Goal: Information Seeking & Learning: Find specific fact

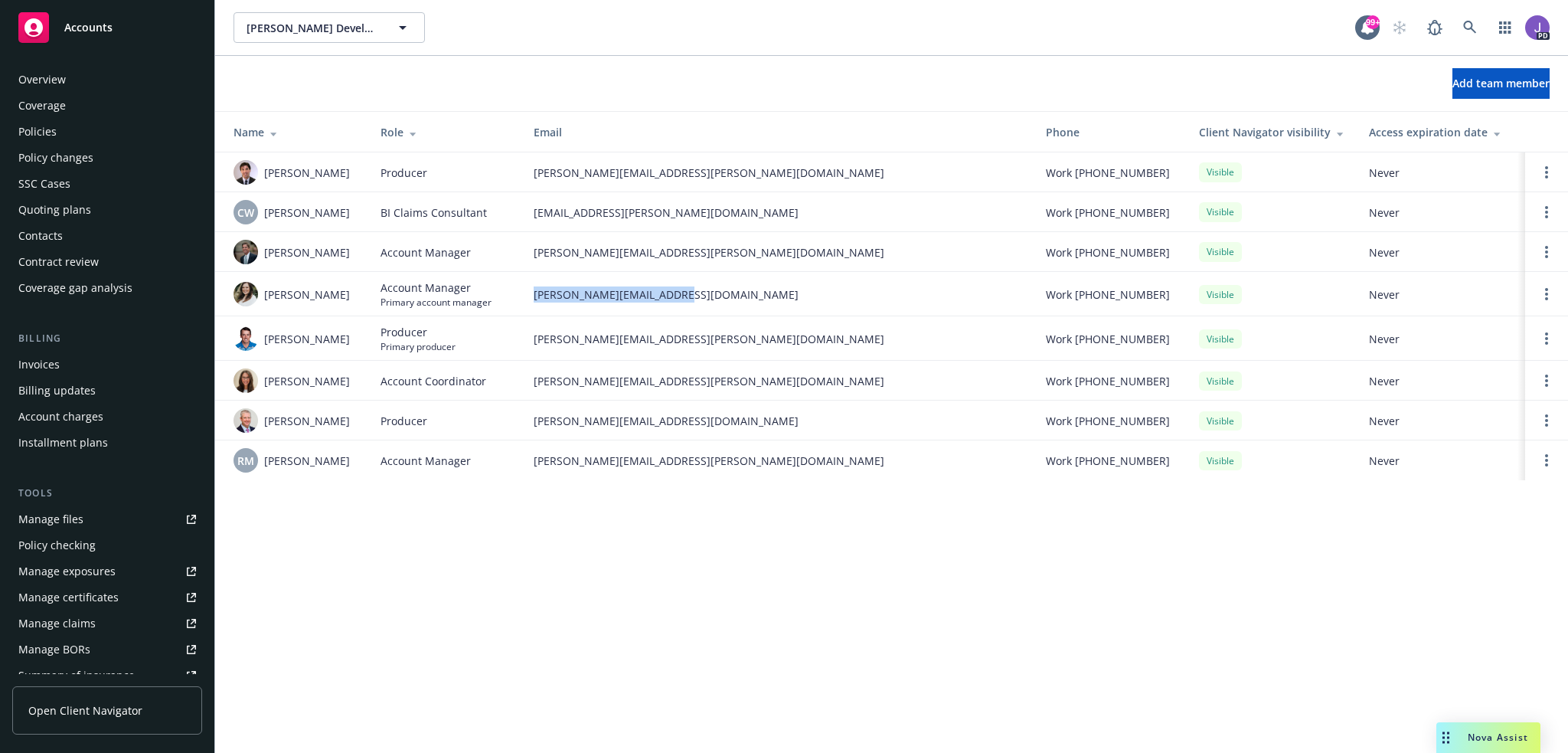
scroll to position [297, 0]
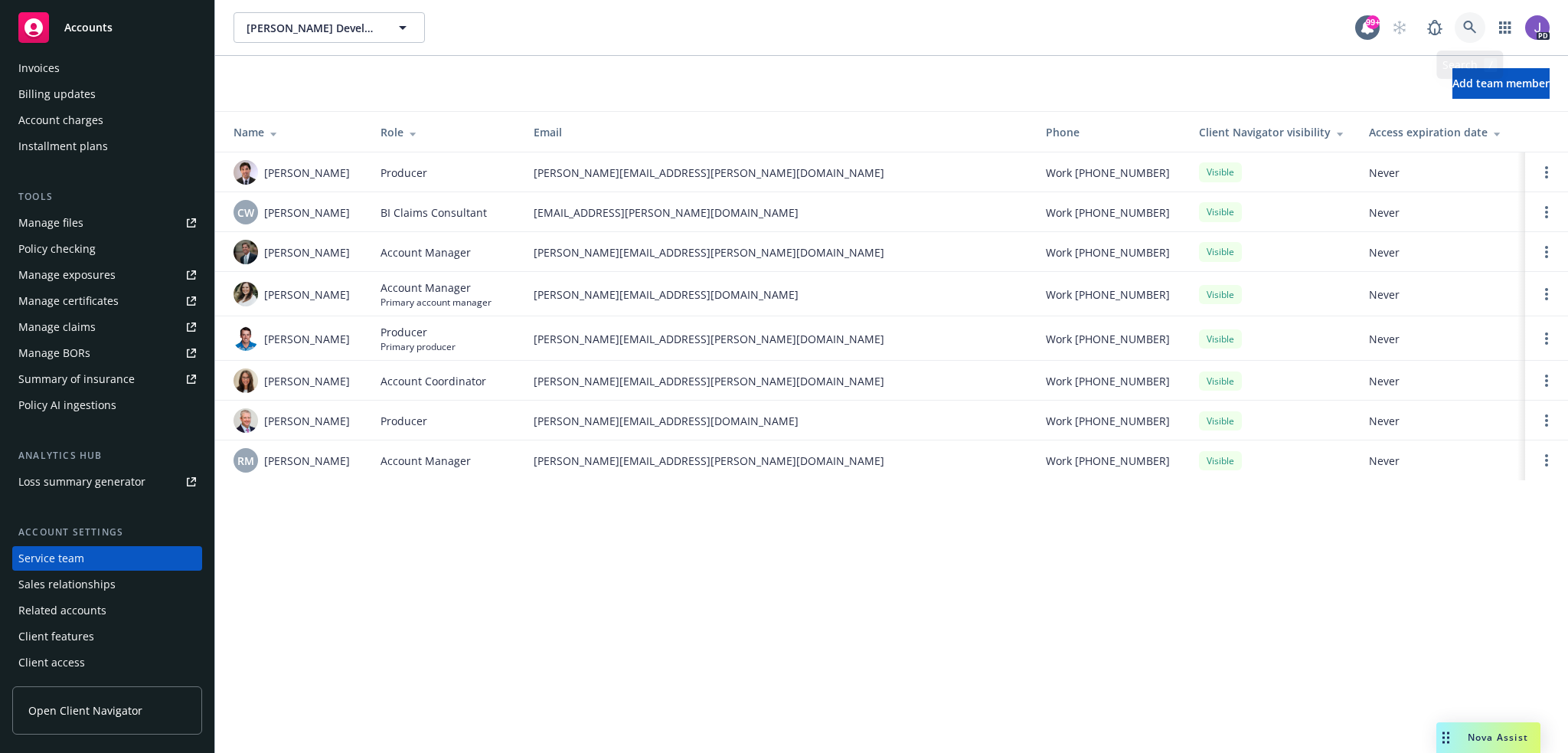
click at [1460, 26] on link at bounding box center [1470, 27] width 31 height 31
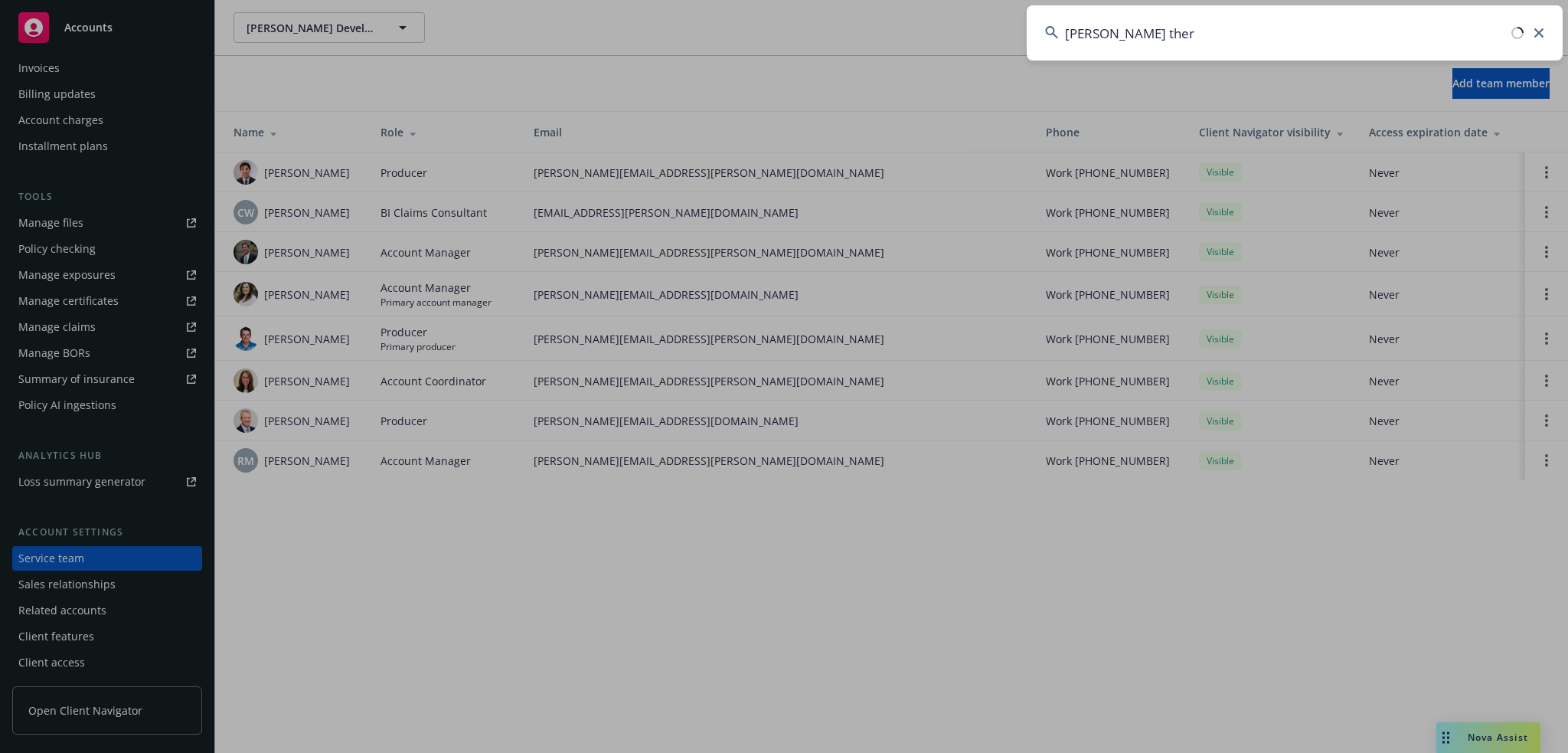
type input "[PERSON_NAME] therm"
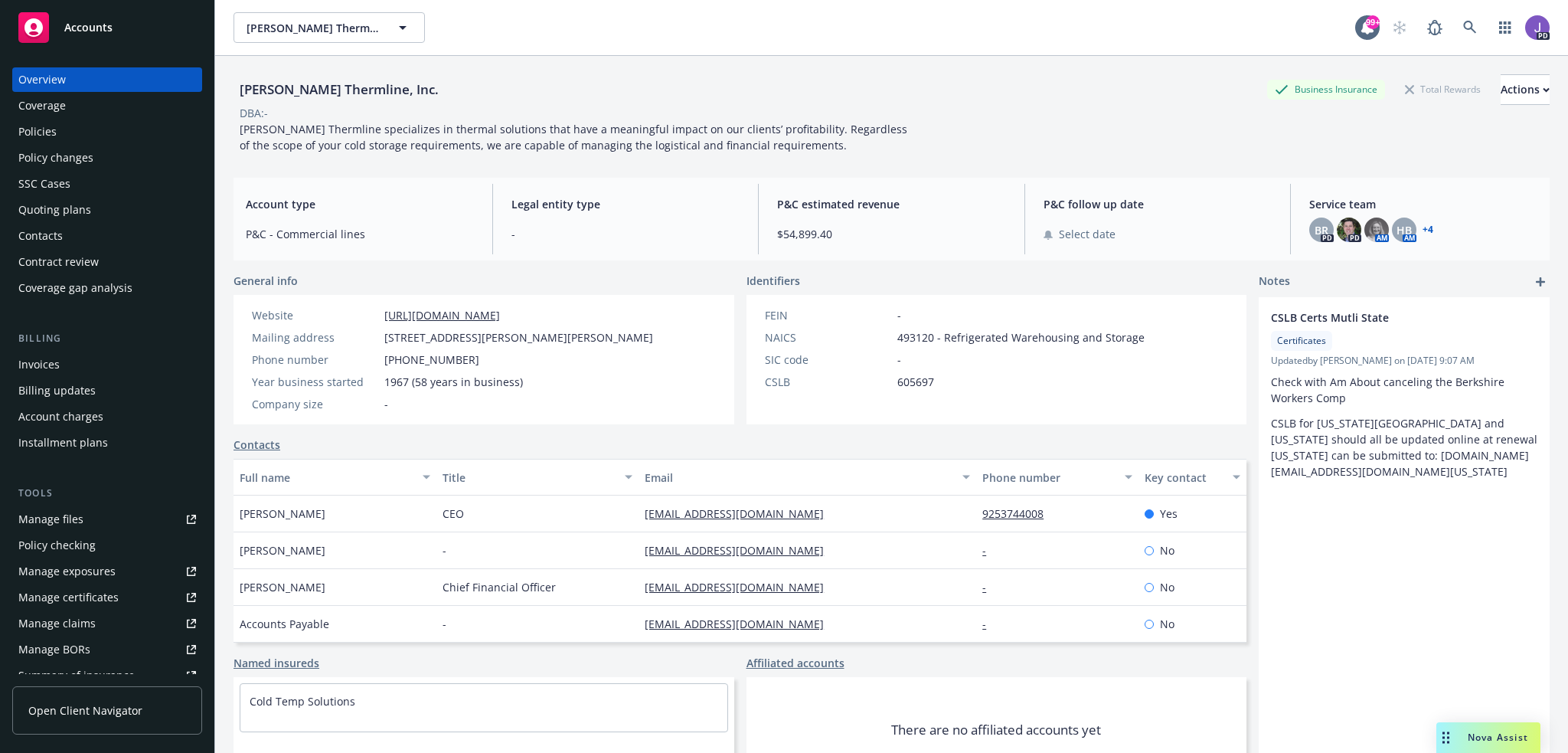
click at [49, 132] on div "Policies" at bounding box center [38, 132] width 38 height 25
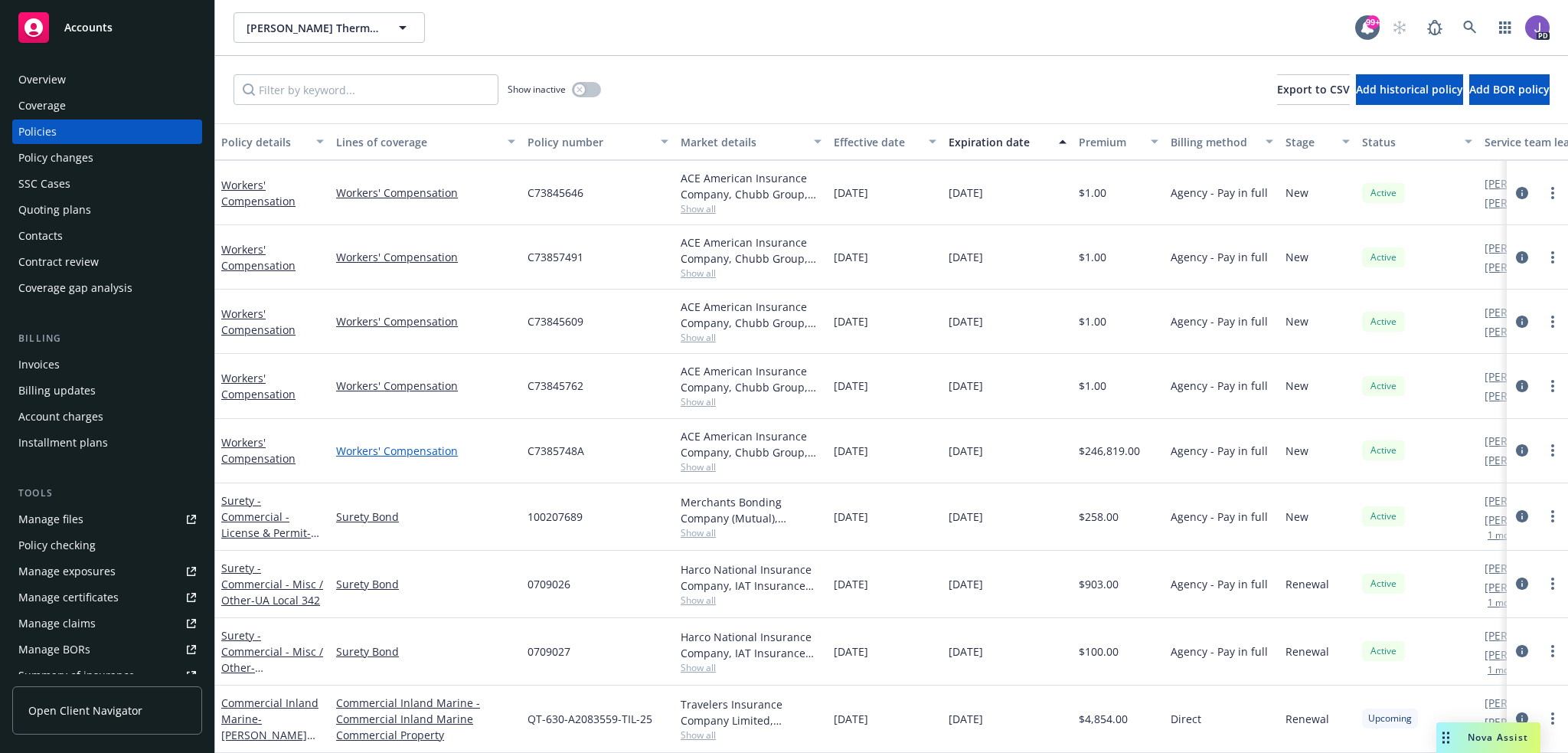
scroll to position [673, 0]
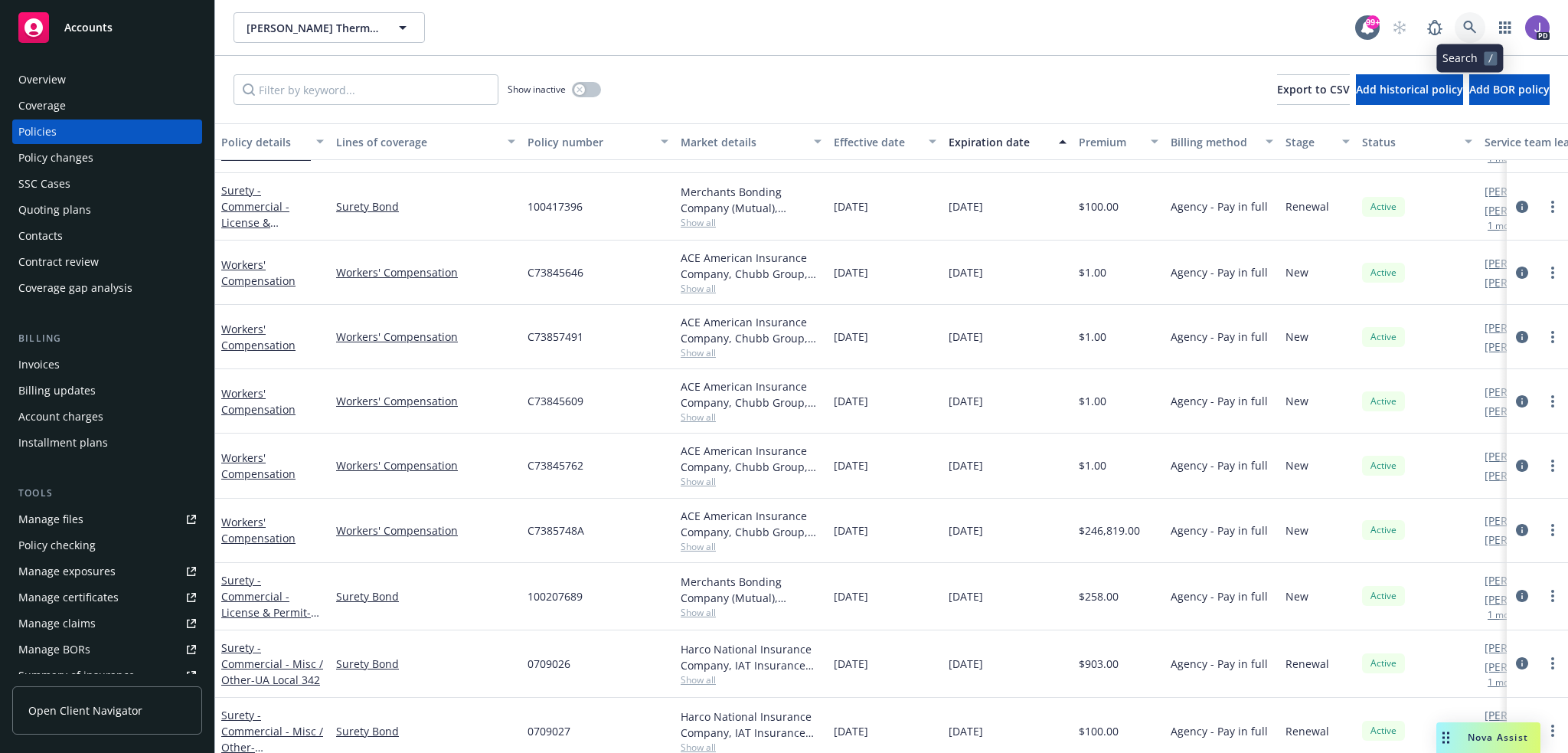
click at [1472, 23] on icon at bounding box center [1470, 27] width 14 height 14
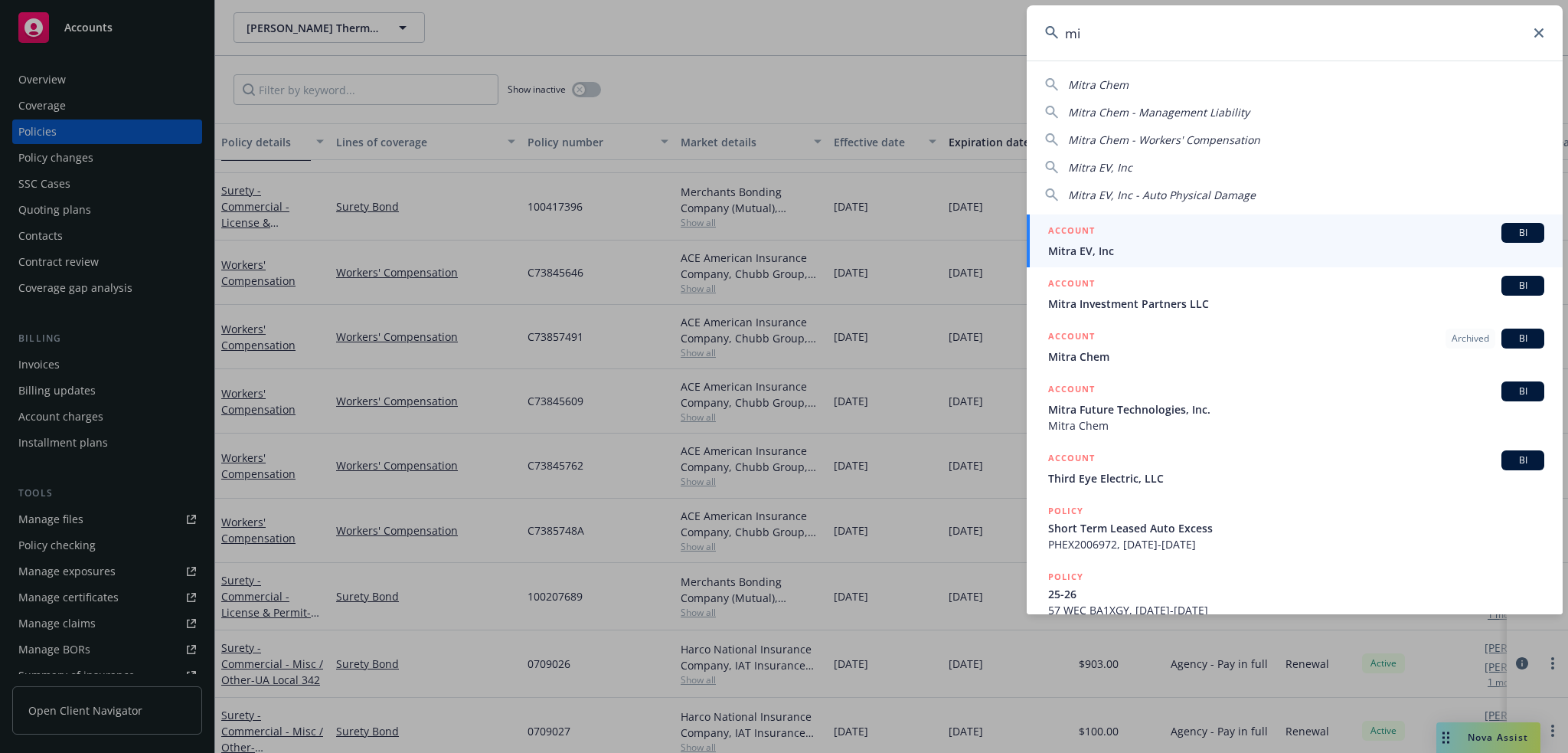
type input "m"
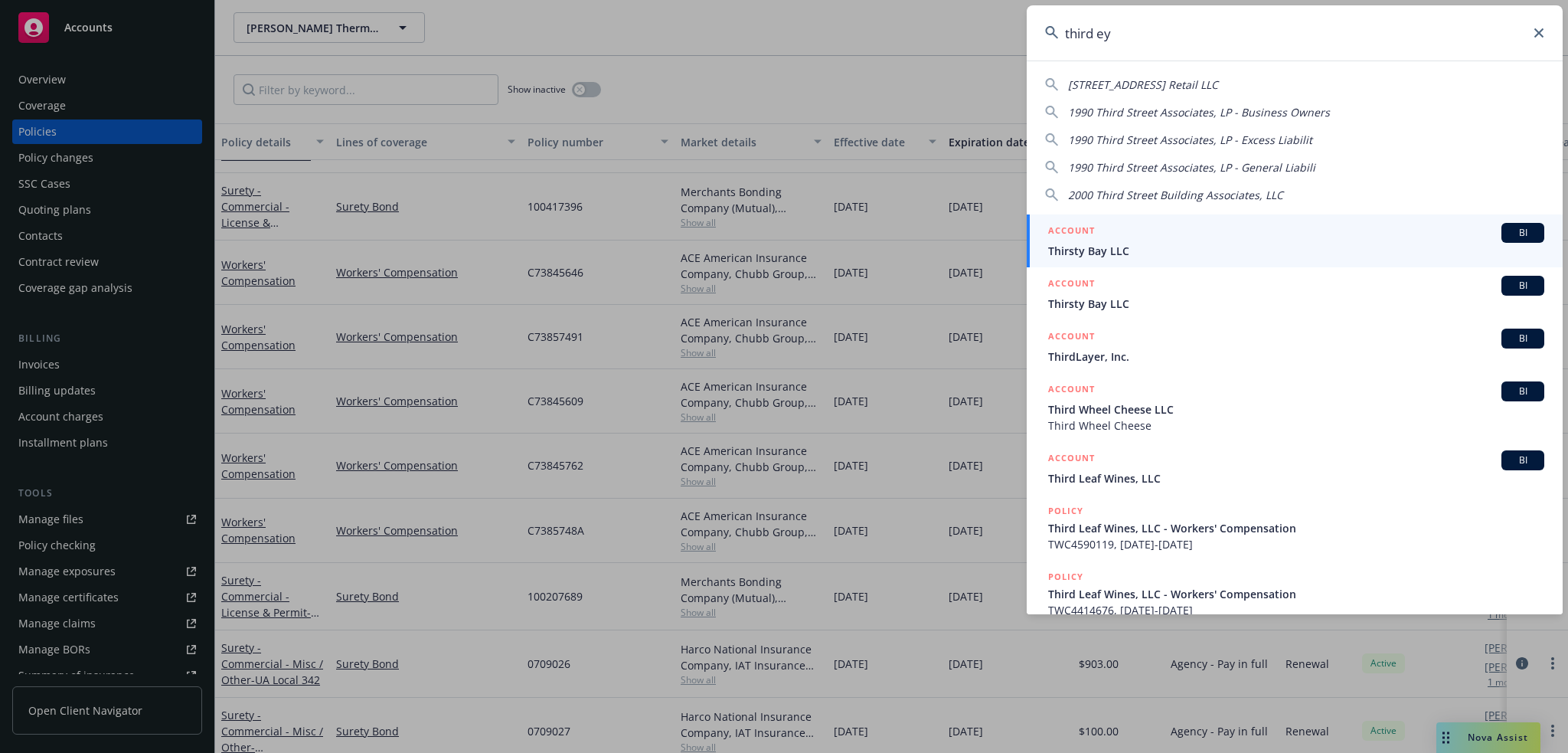
type input "third eye"
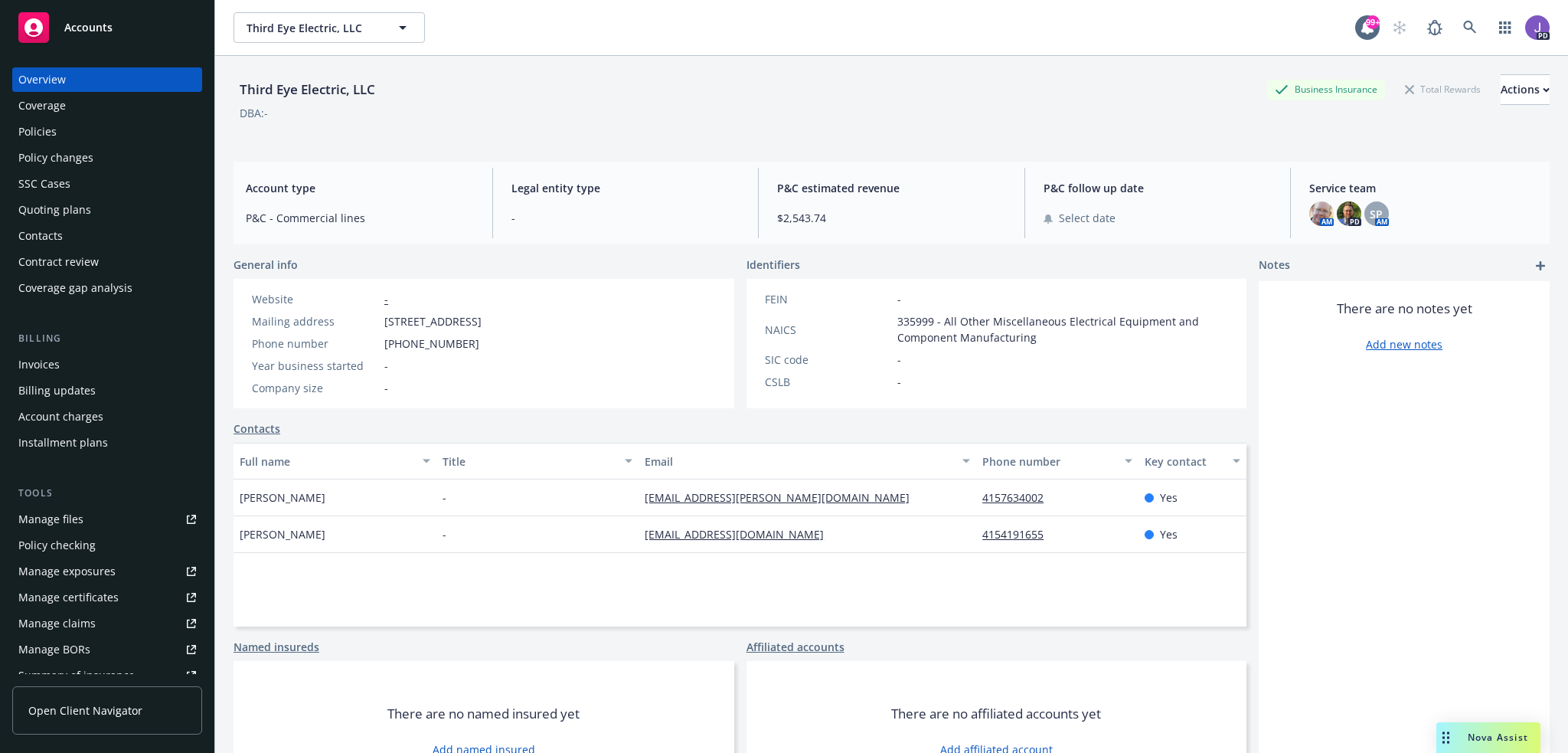
click at [33, 131] on div "Policies" at bounding box center [38, 132] width 38 height 25
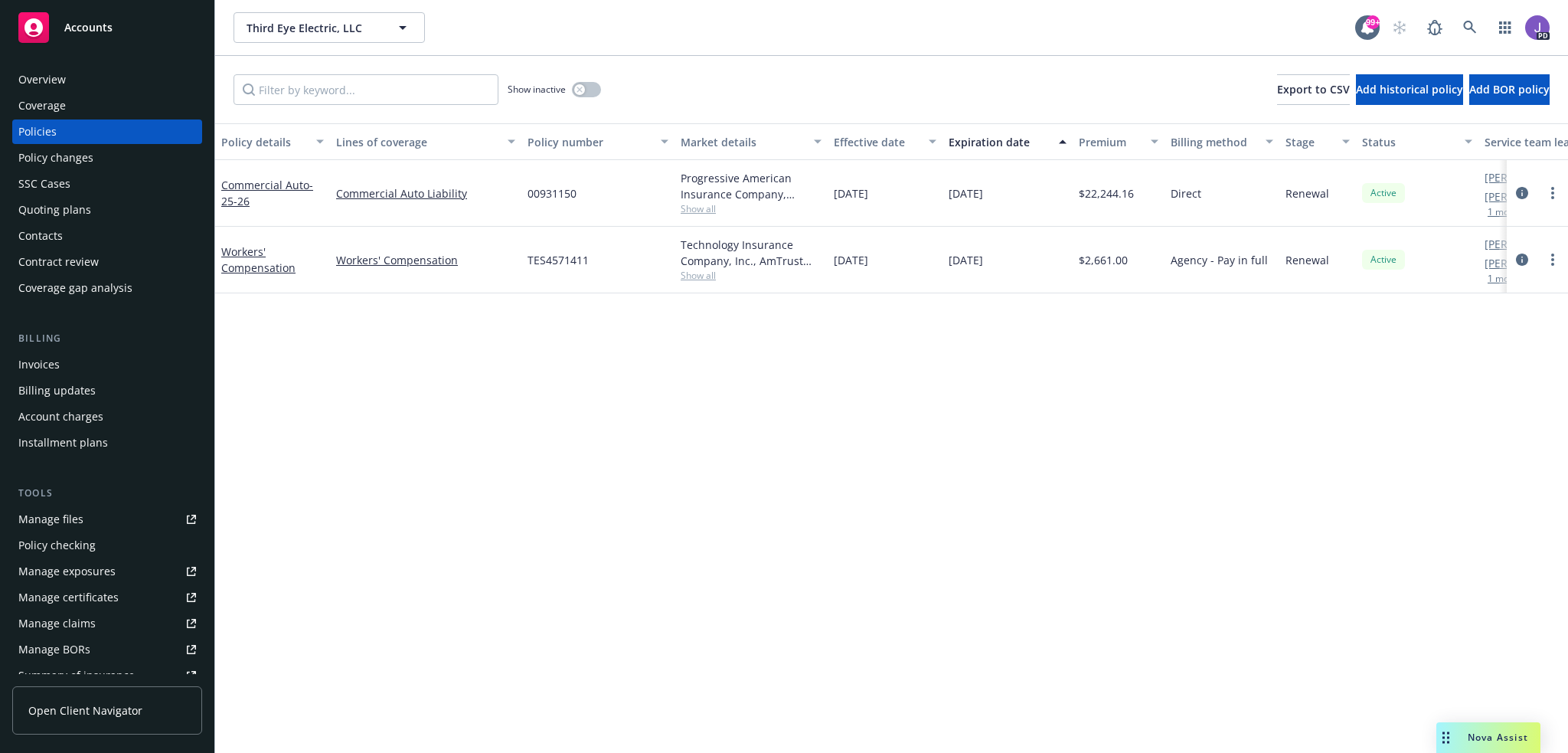
click at [60, 85] on div "Overview" at bounding box center [43, 79] width 48 height 25
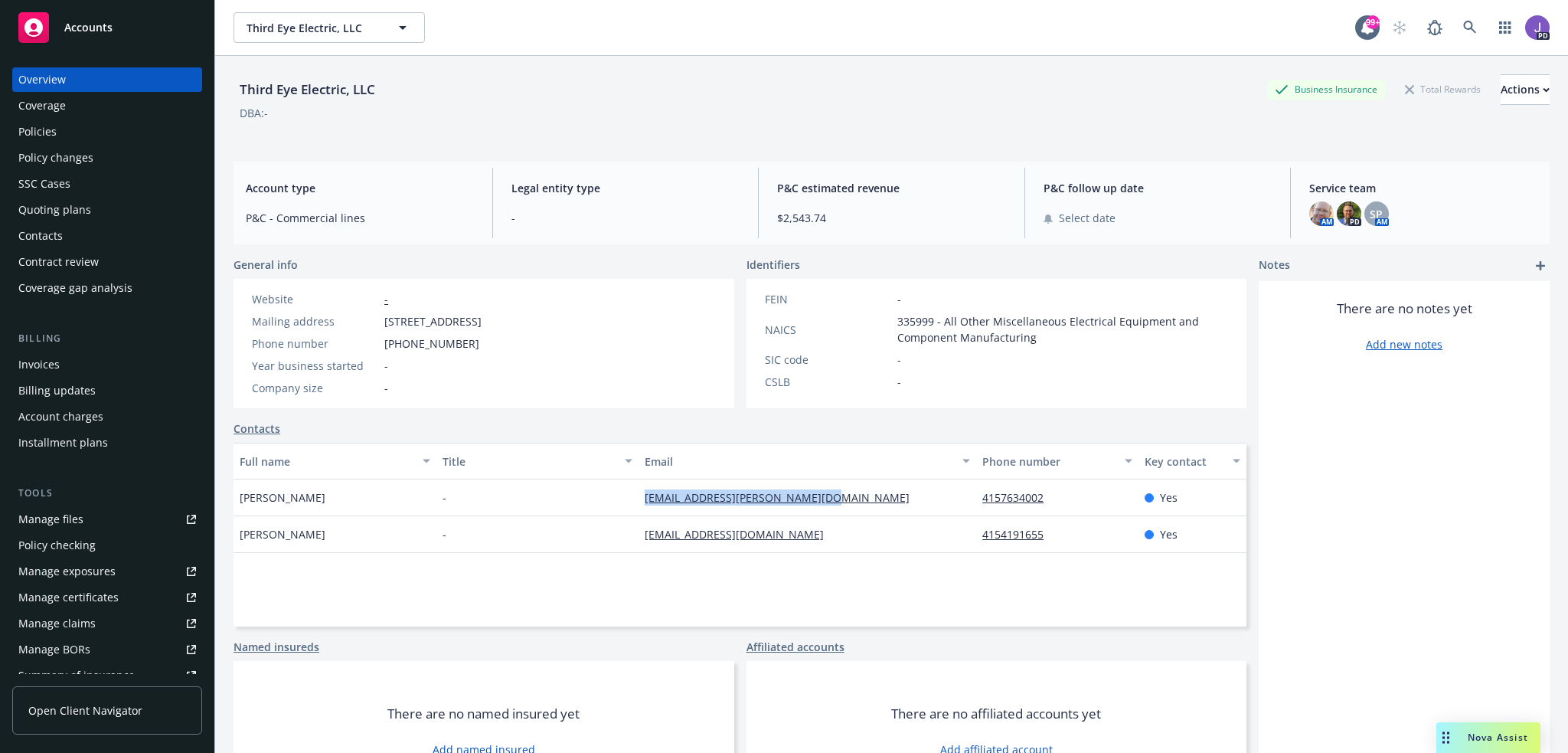
drag, startPoint x: 827, startPoint y: 498, endPoint x: 626, endPoint y: 495, distance: 201.0
click at [626, 495] on div "mitra golabchi - [EMAIL_ADDRESS][PERSON_NAME][DOMAIN_NAME] 4157634002 Yes" at bounding box center [739, 497] width 1013 height 37
copy div "[EMAIL_ADDRESS][PERSON_NAME][DOMAIN_NAME]"
click at [812, 474] on button "Email" at bounding box center [807, 461] width 338 height 37
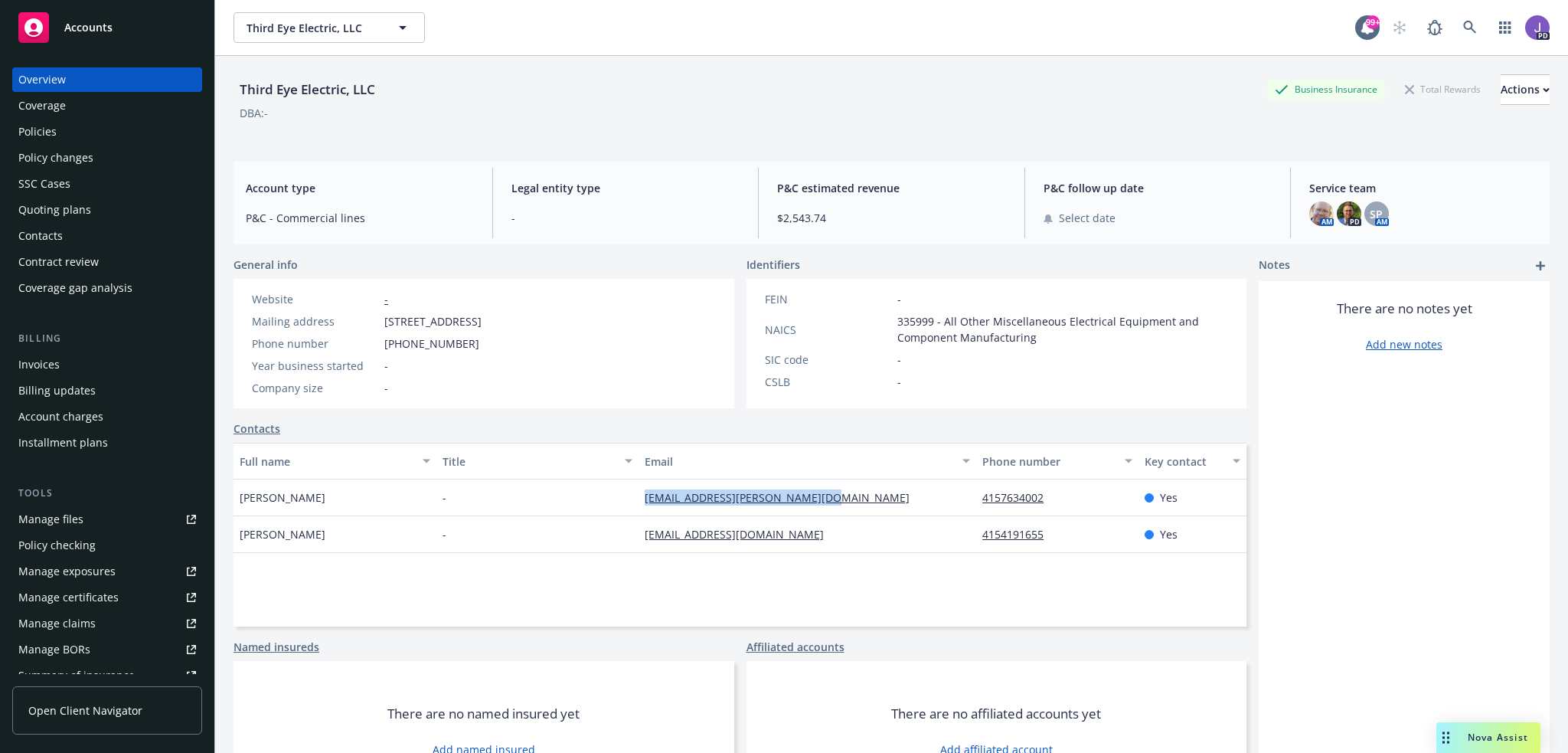
click at [825, 492] on div "[EMAIL_ADDRESS][PERSON_NAME][DOMAIN_NAME]" at bounding box center [807, 497] width 338 height 37
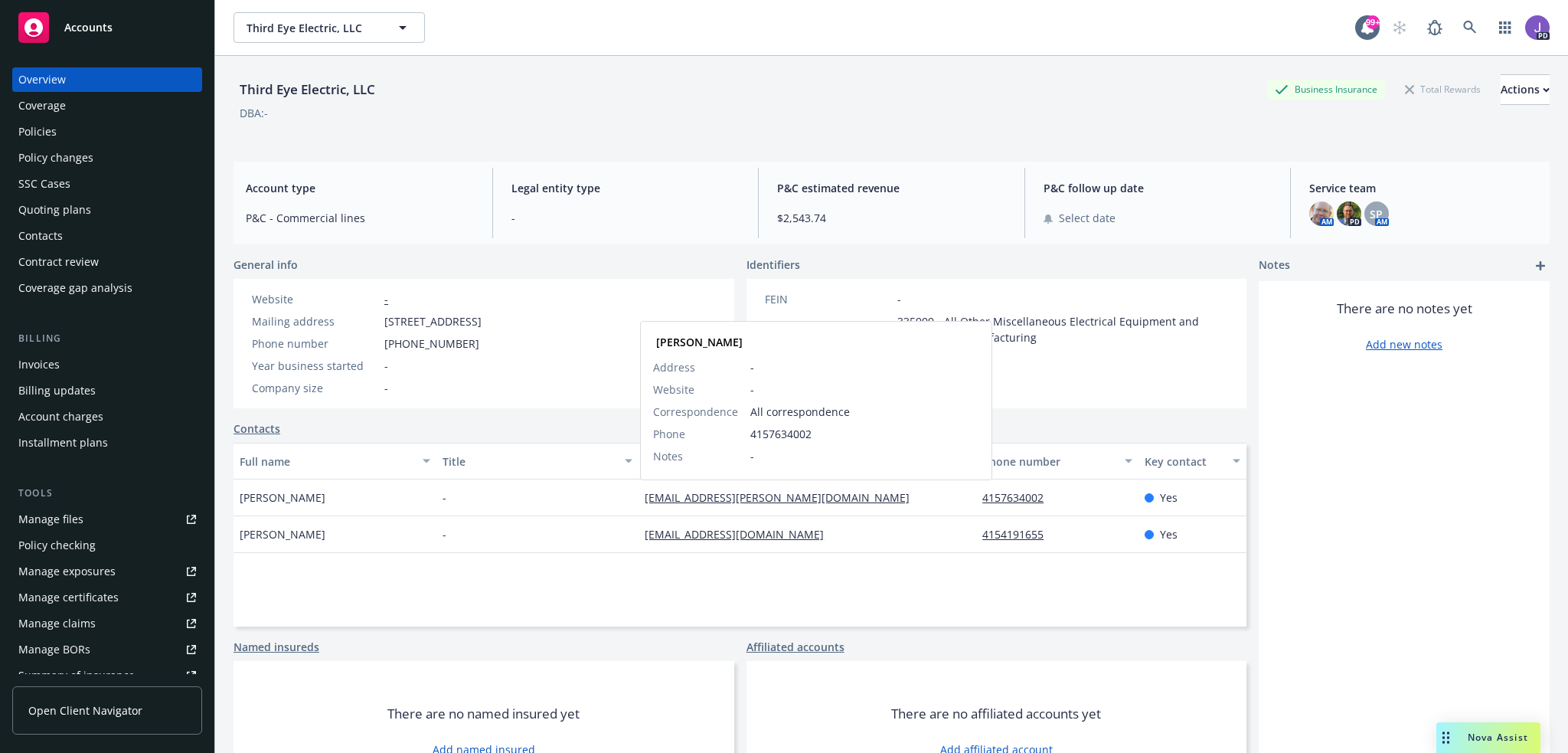
click at [819, 496] on link "[EMAIL_ADDRESS][PERSON_NAME][DOMAIN_NAME]" at bounding box center [783, 497] width 277 height 15
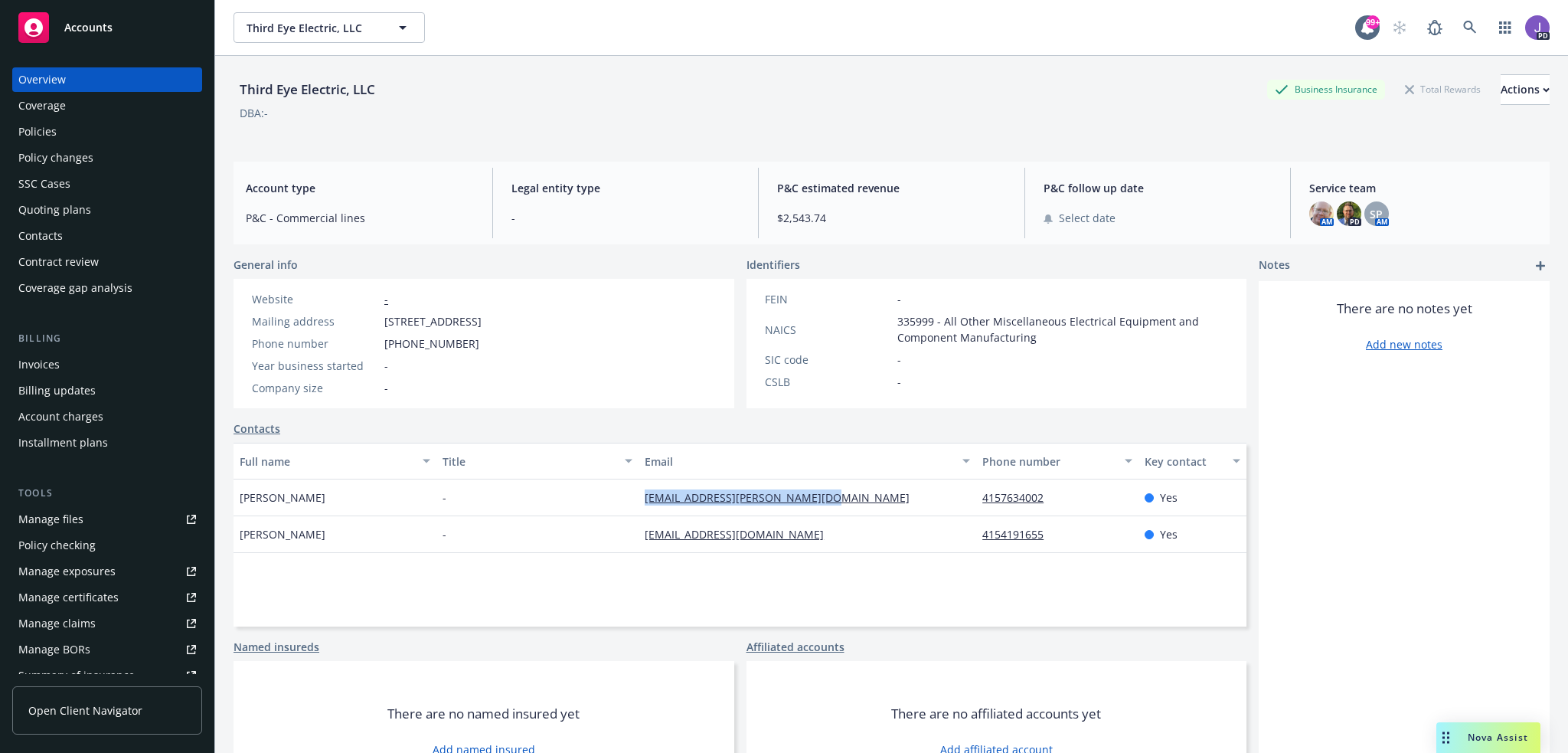
drag, startPoint x: 825, startPoint y: 502, endPoint x: 640, endPoint y: 494, distance: 185.2
click at [640, 494] on div "[EMAIL_ADDRESS][PERSON_NAME][DOMAIN_NAME]" at bounding box center [807, 497] width 338 height 37
copy link "[EMAIL_ADDRESS][PERSON_NAME][DOMAIN_NAME]"
click at [1463, 29] on icon at bounding box center [1470, 27] width 14 height 14
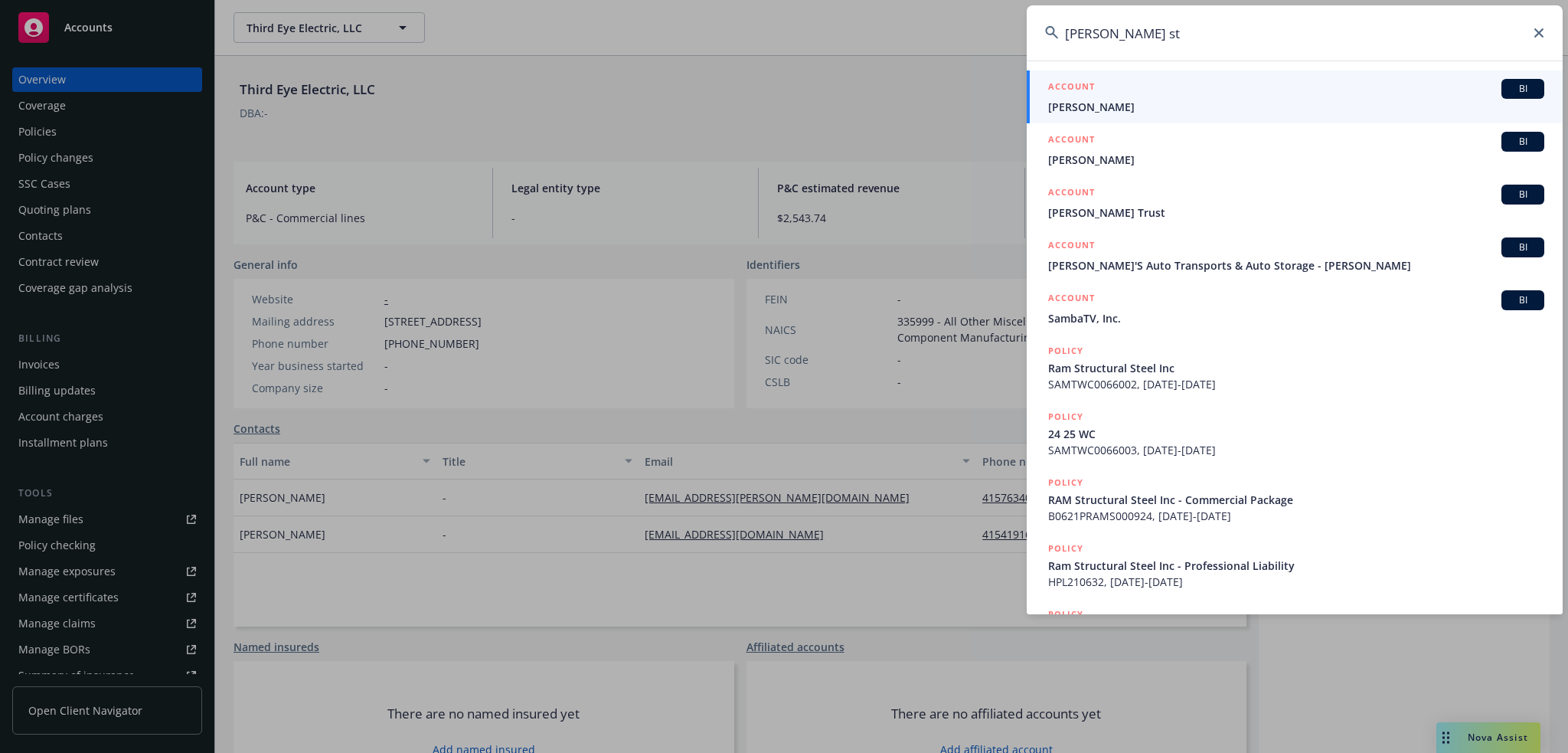
drag, startPoint x: 1139, startPoint y: 40, endPoint x: 1013, endPoint y: 31, distance: 126.3
click at [1013, 31] on div "[PERSON_NAME] st ACCOUNT BI [PERSON_NAME] ACCOUNT BI [PERSON_NAME] ACCOUNT BI […" at bounding box center [784, 376] width 1568 height 753
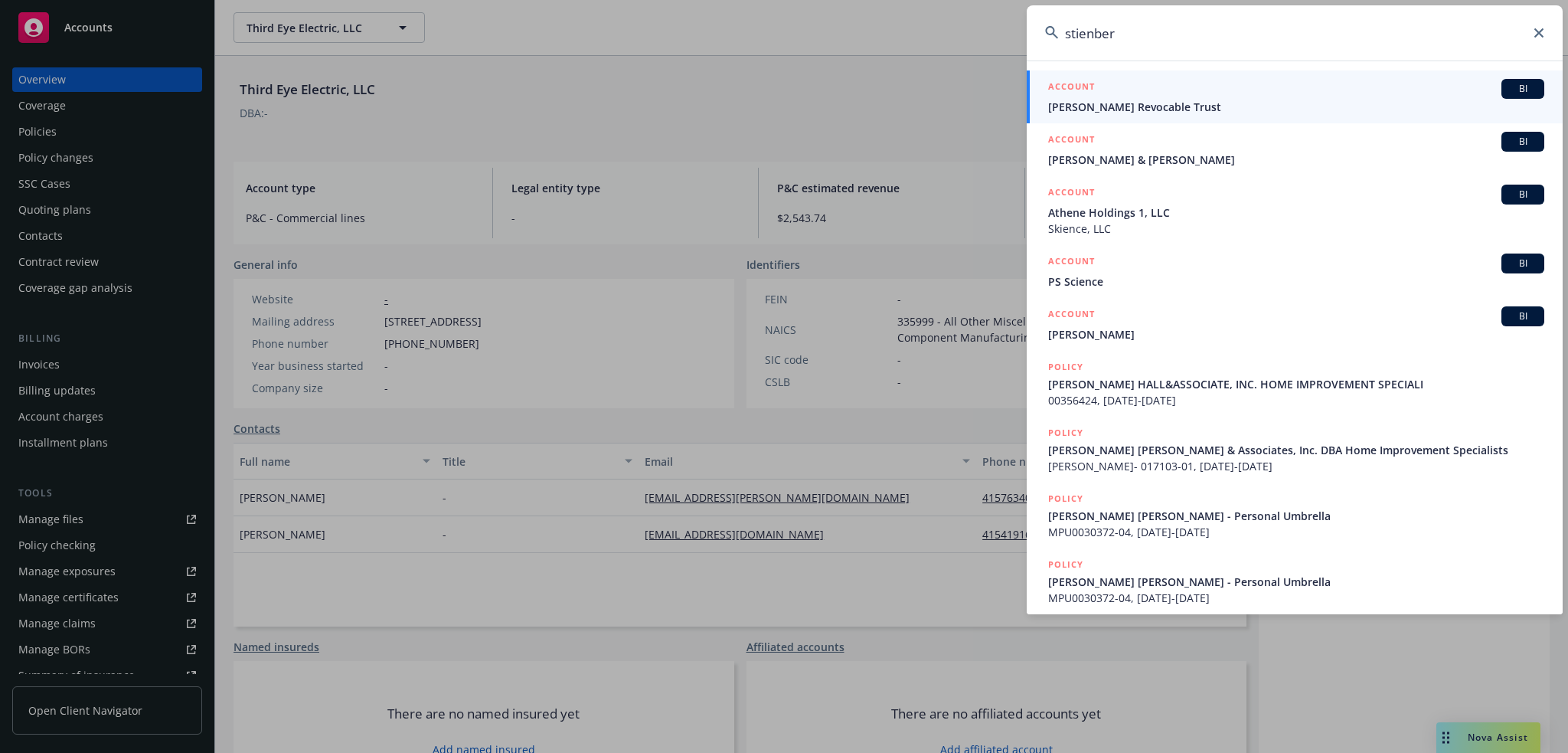
type input "[PERSON_NAME]"
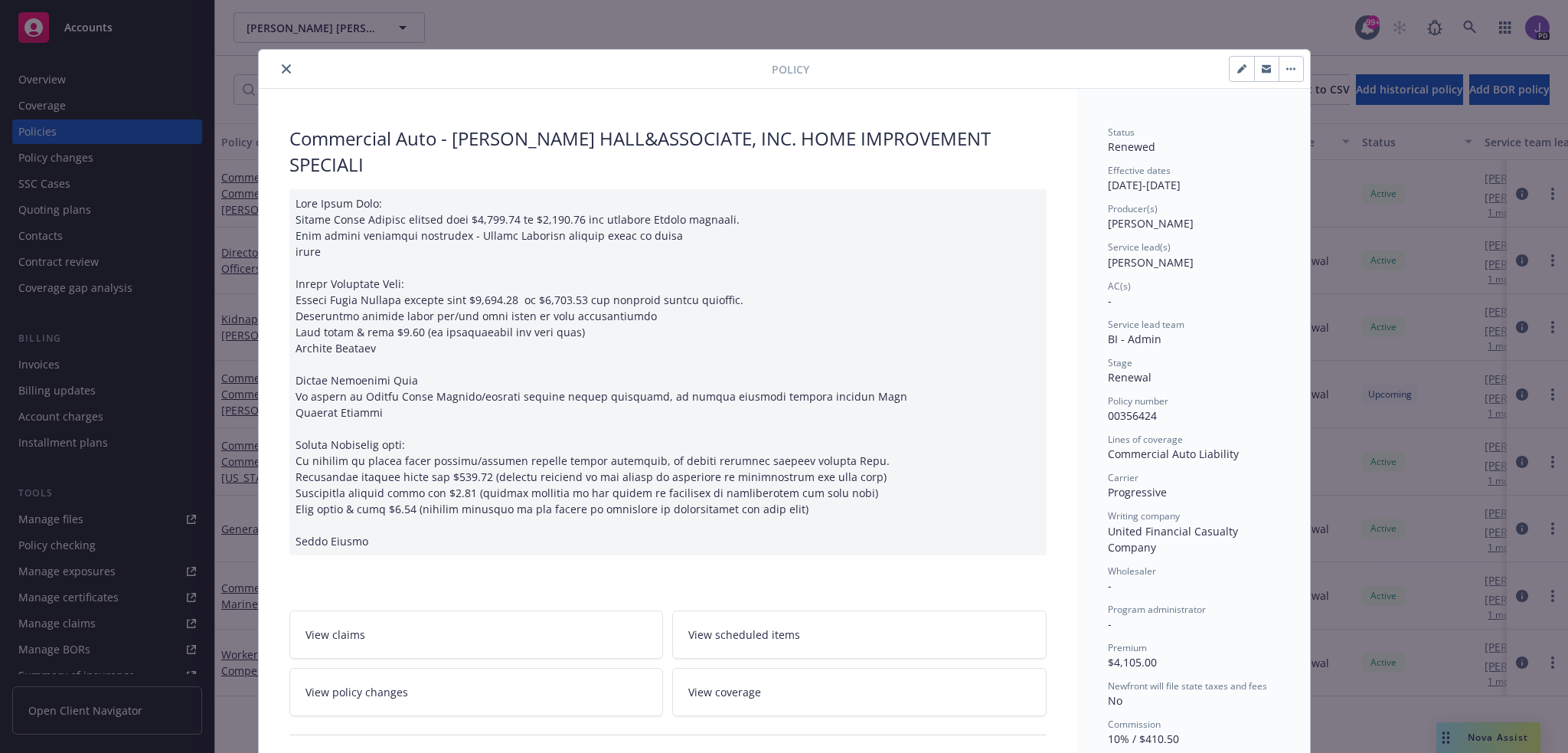
click at [282, 71] on icon "close" at bounding box center [286, 68] width 9 height 9
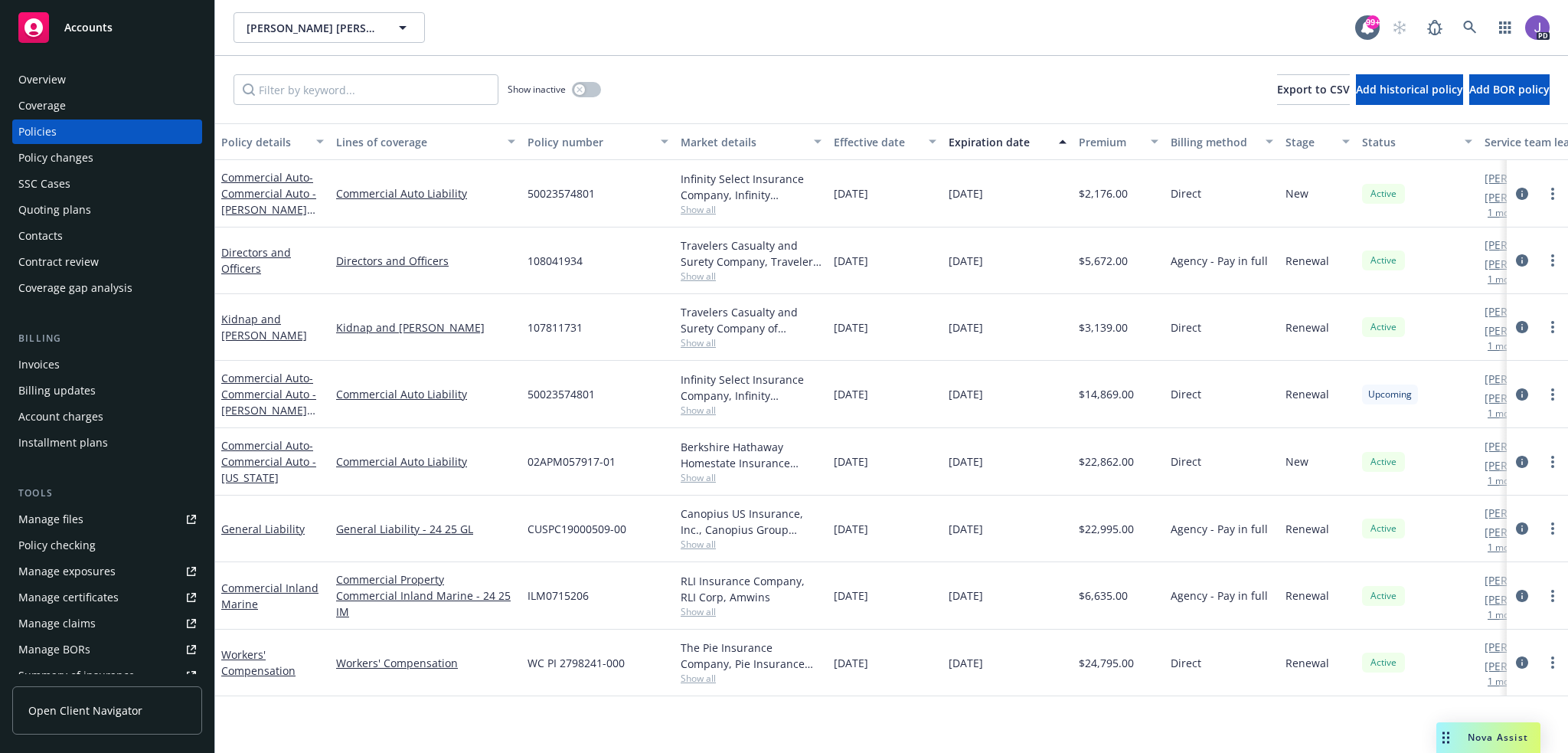
click at [56, 77] on div "Overview" at bounding box center [43, 79] width 48 height 25
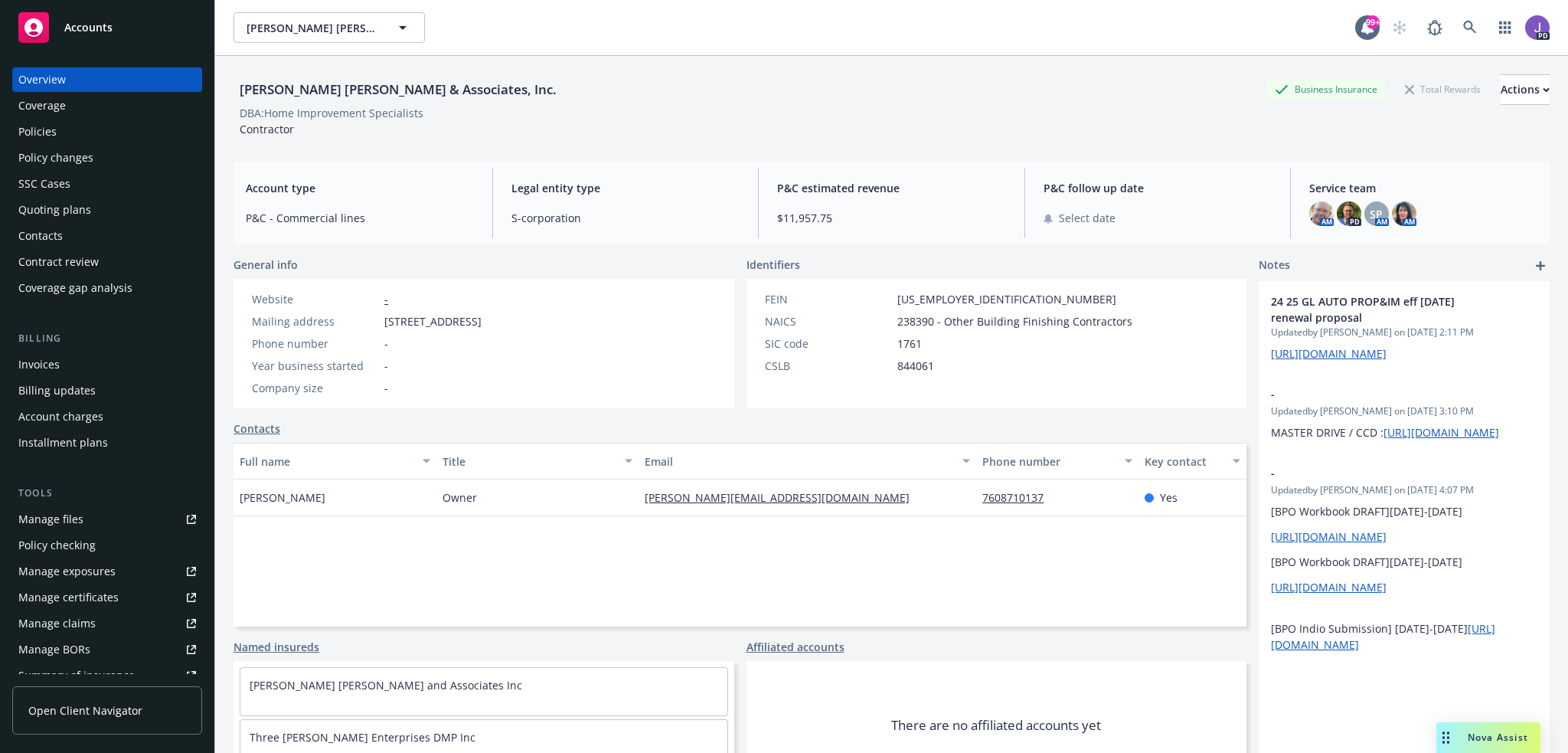
click at [54, 136] on div "Policies" at bounding box center [38, 132] width 38 height 25
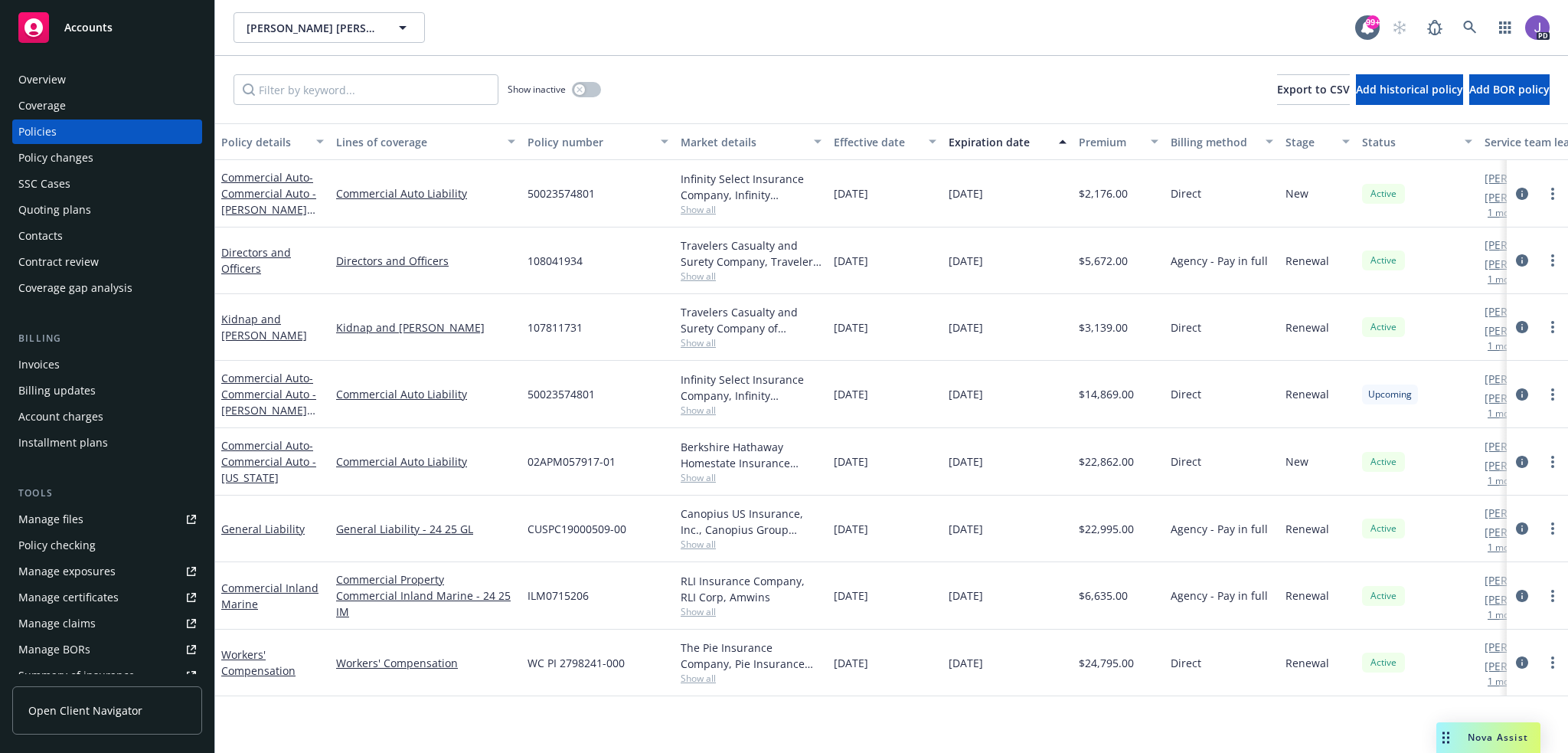
click at [697, 209] on span "Show all" at bounding box center [750, 209] width 141 height 13
click at [719, 97] on div "Show inactive Export to CSV Add historical policy Add BOR policy" at bounding box center [891, 89] width 1353 height 68
click at [698, 679] on span "Show all" at bounding box center [750, 678] width 141 height 13
click at [624, 709] on div "Policy details Lines of coverage Policy number Market details Effective date Ex…" at bounding box center [891, 438] width 1353 height 629
click at [697, 612] on span "Show all" at bounding box center [750, 611] width 141 height 13
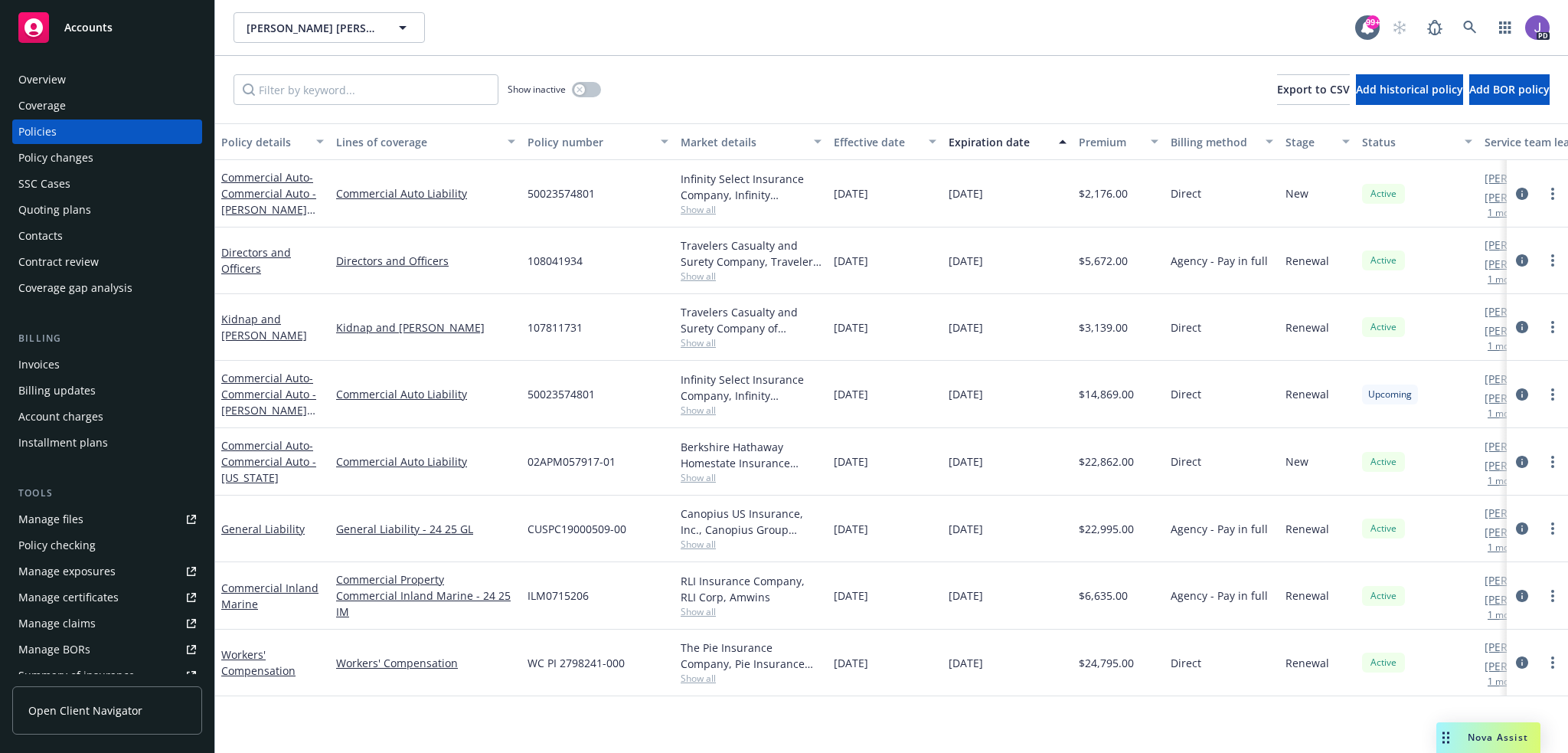
click at [561, 720] on div "Policy details Lines of coverage Policy number Market details Effective date Ex…" at bounding box center [891, 438] width 1353 height 629
click at [706, 474] on span "Show all" at bounding box center [750, 477] width 141 height 13
click at [633, 462] on div "02APM057917-01" at bounding box center [597, 462] width 153 height 68
click at [563, 460] on span "02APM057917-01" at bounding box center [571, 461] width 88 height 16
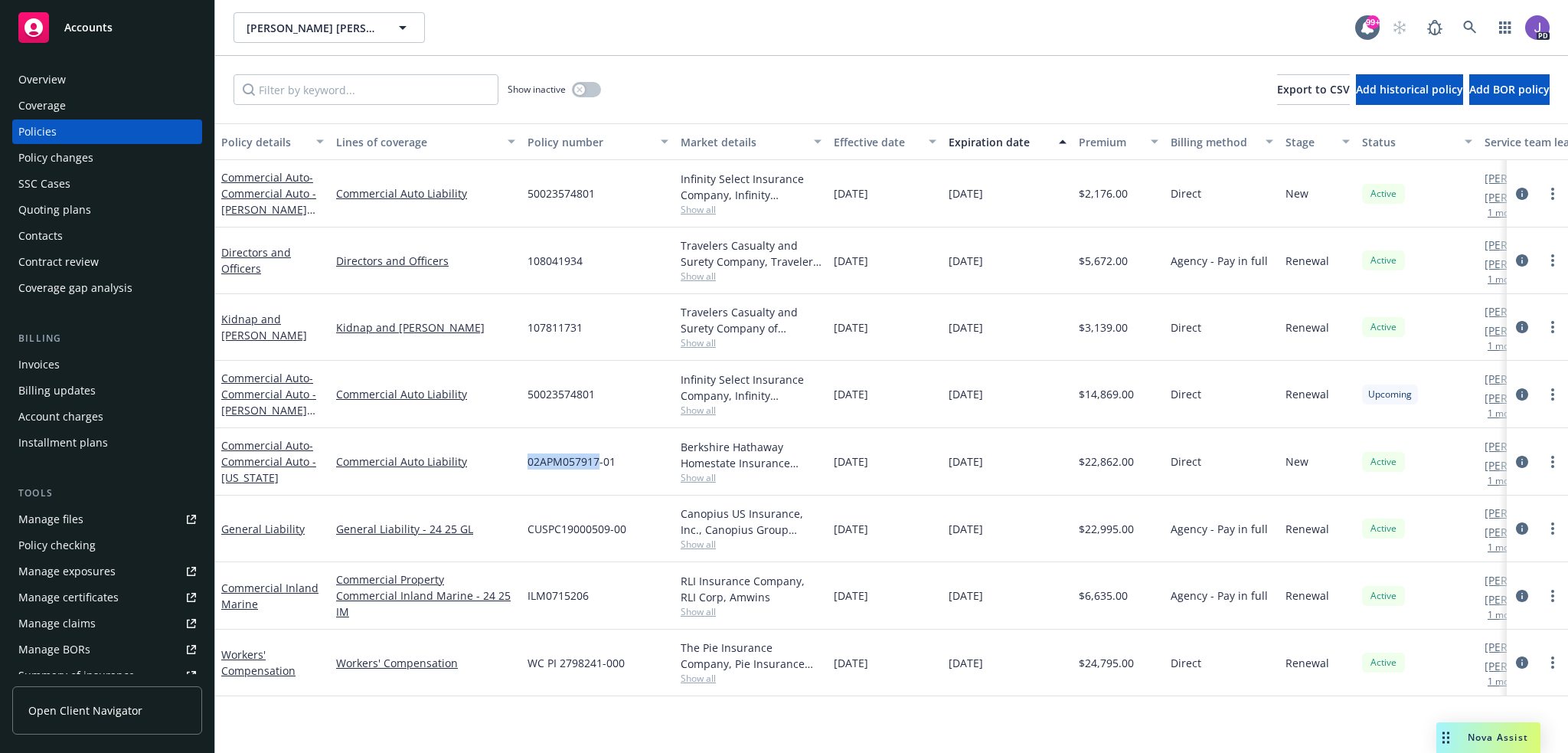
copy span "02APM057917"
click at [1518, 459] on icon "circleInformation" at bounding box center [1522, 462] width 12 height 12
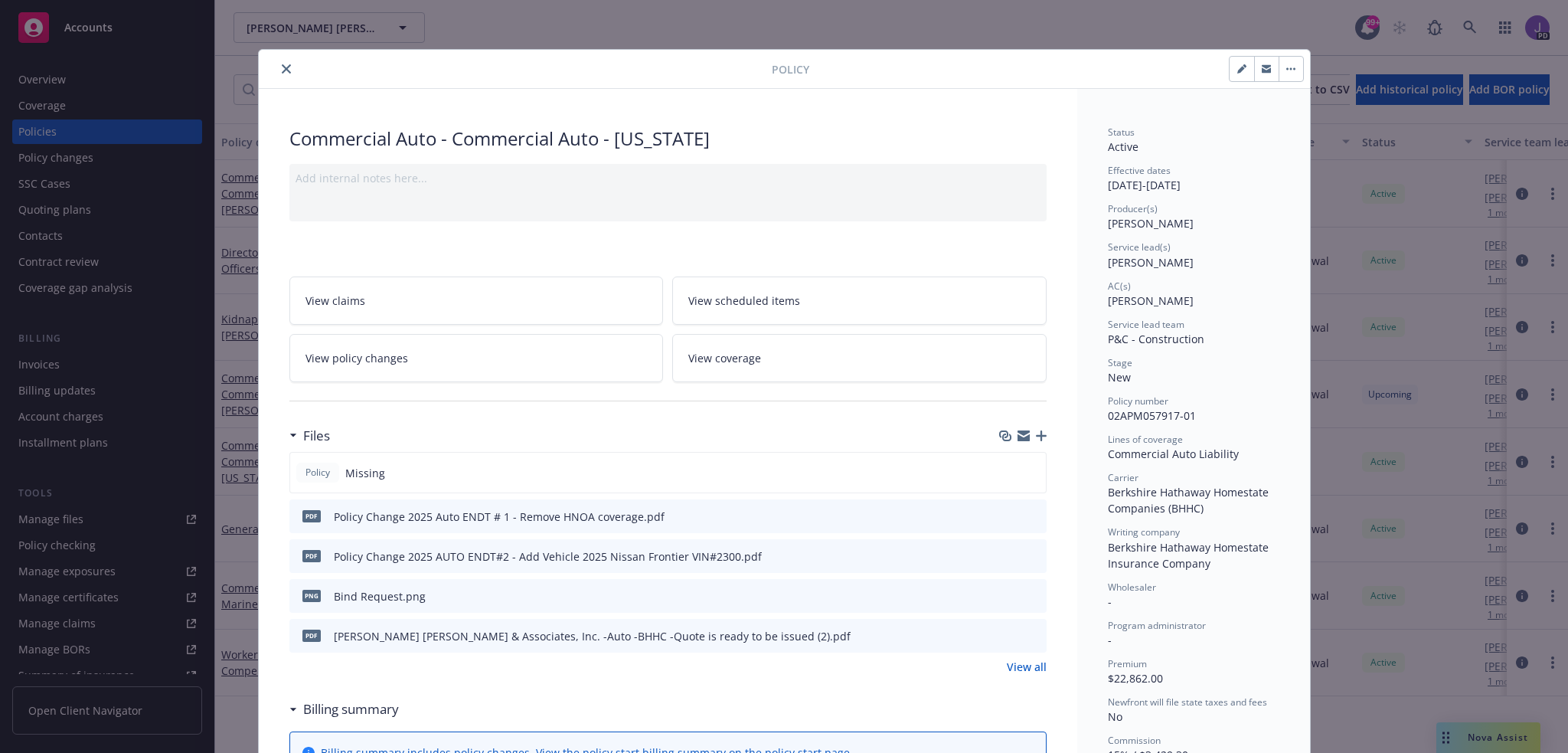
click at [1025, 591] on icon "preview file" at bounding box center [1032, 595] width 14 height 11
click at [283, 67] on icon "close" at bounding box center [286, 68] width 9 height 9
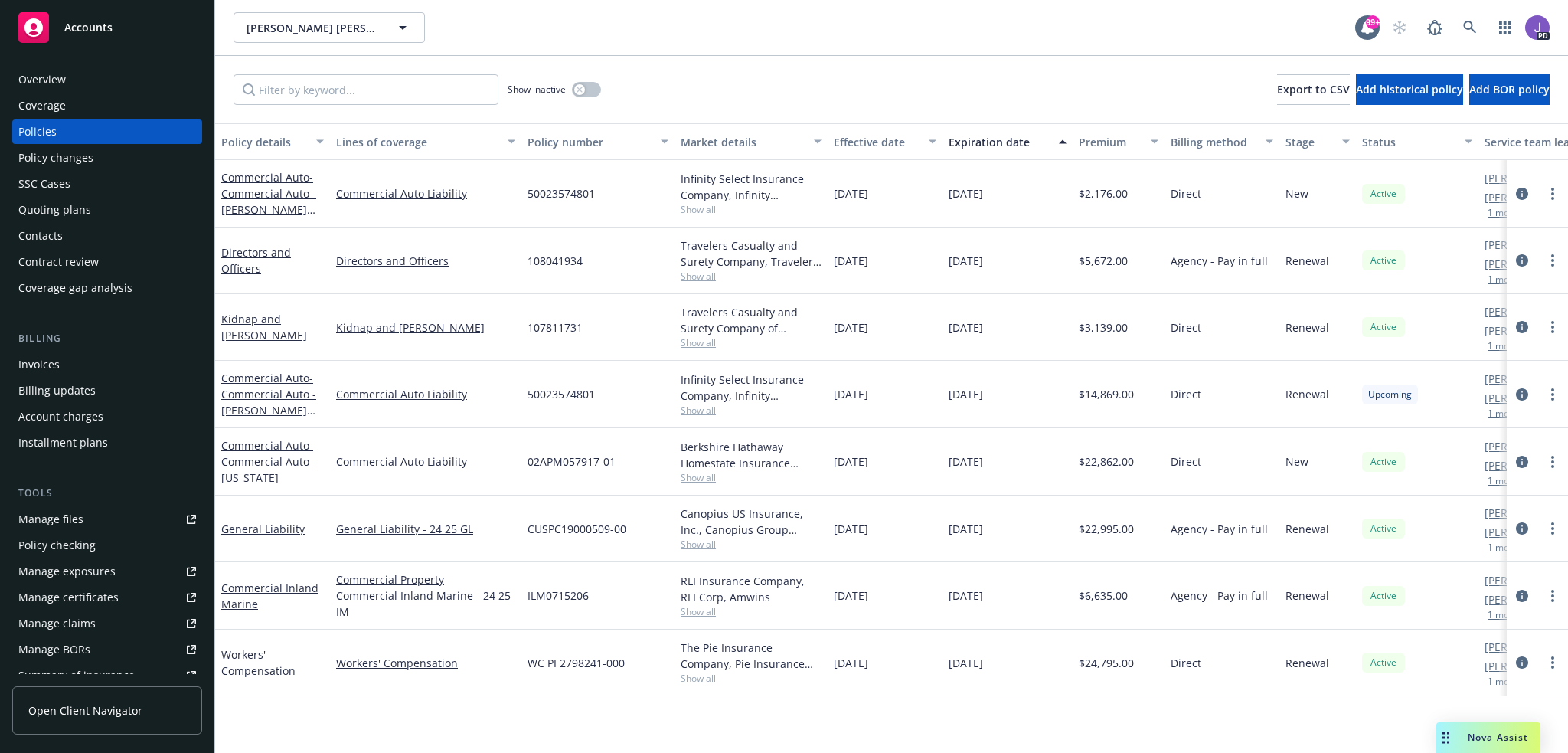
click at [89, 87] on div "Overview" at bounding box center [108, 79] width 178 height 25
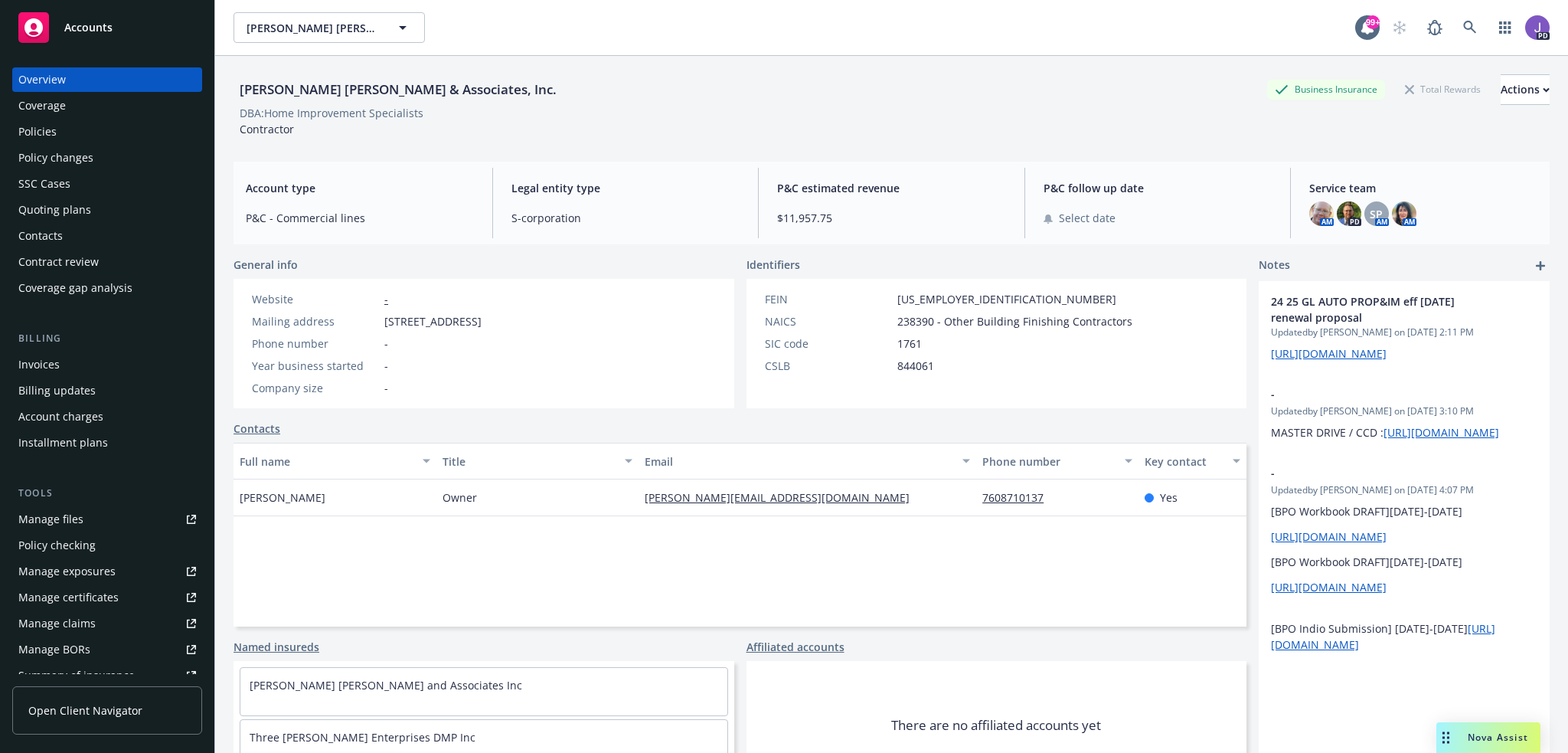
click at [481, 324] on span "[STREET_ADDRESS]" at bounding box center [433, 321] width 97 height 16
copy span "92029"
click at [481, 315] on span "[STREET_ADDRESS]" at bounding box center [433, 321] width 97 height 16
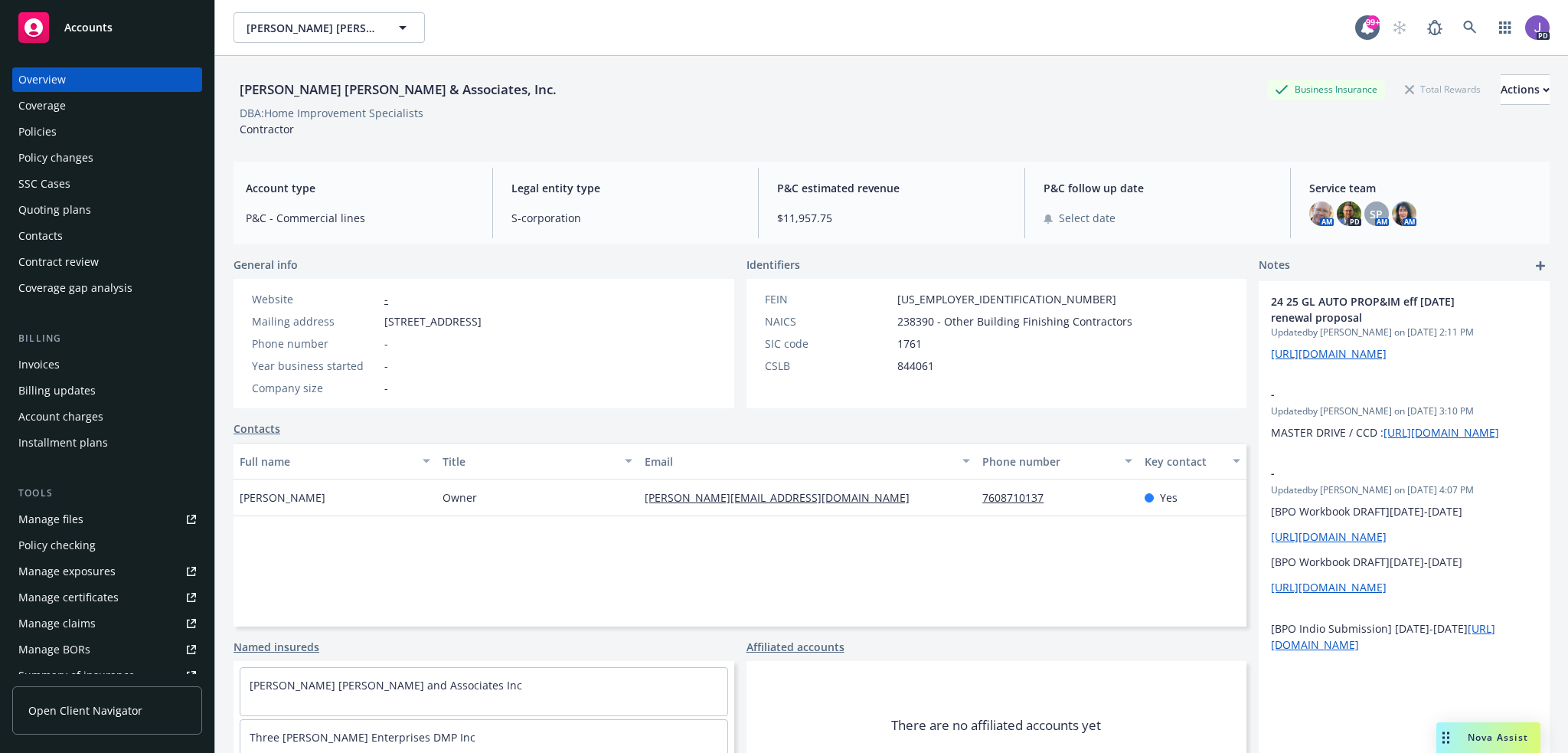
click at [82, 125] on div "Policies" at bounding box center [108, 132] width 178 height 25
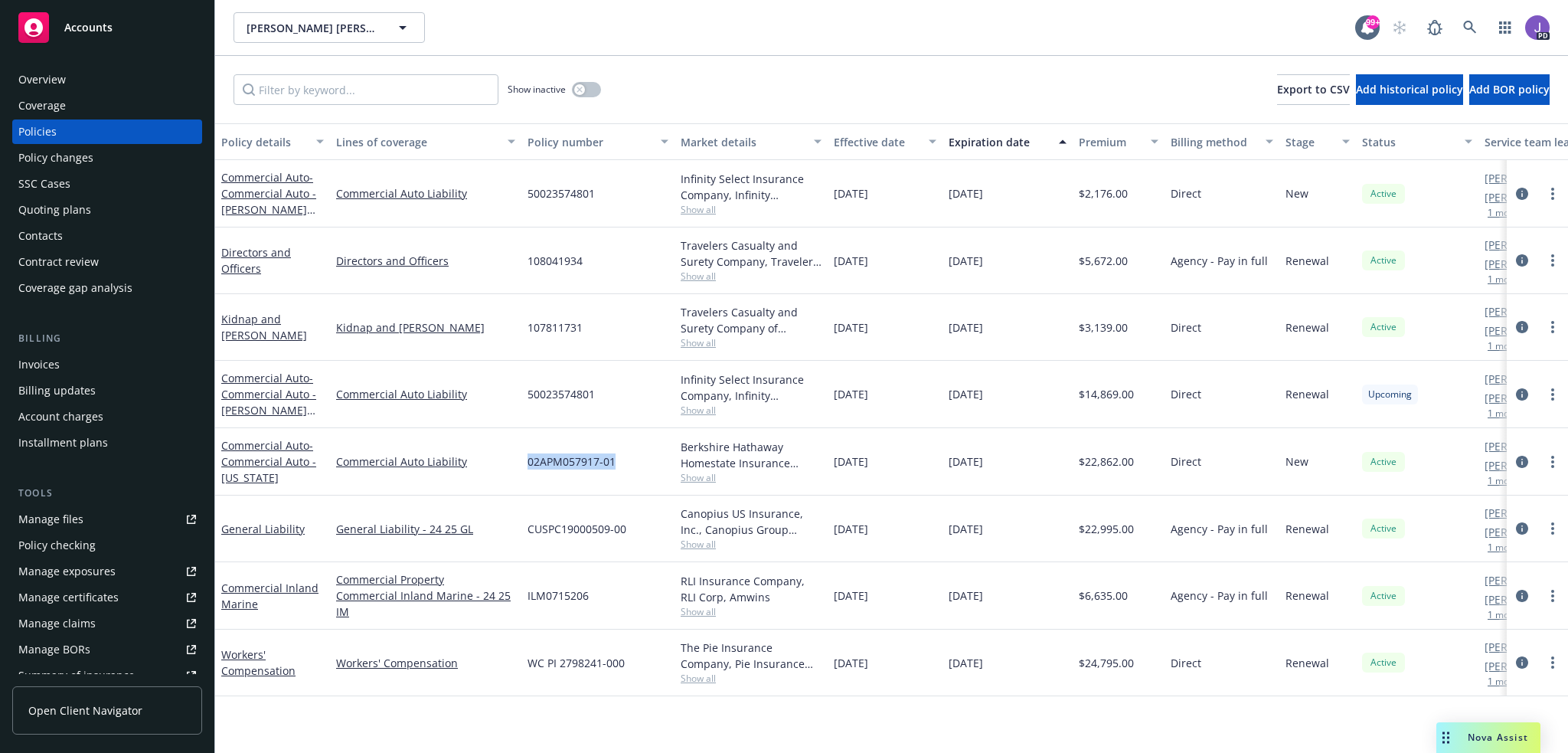
drag, startPoint x: 590, startPoint y: 459, endPoint x: 530, endPoint y: 461, distance: 60.0
click at [530, 461] on div "02APM057917-01" at bounding box center [597, 462] width 153 height 68
copy span "02APM057917-01"
click at [643, 438] on div "02APM057917-01" at bounding box center [597, 462] width 153 height 68
drag, startPoint x: 530, startPoint y: 462, endPoint x: 597, endPoint y: 465, distance: 67.1
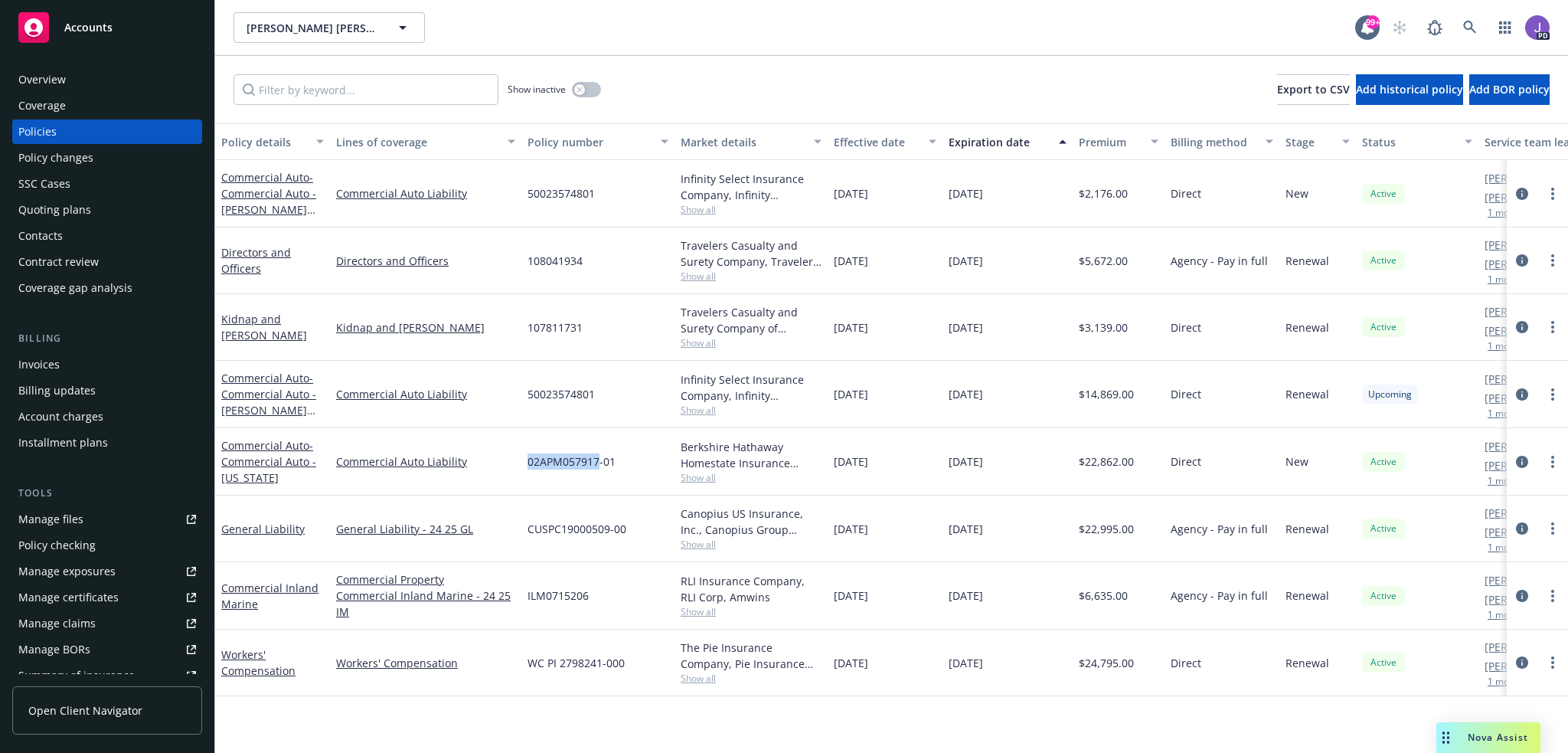
click at [597, 465] on span "02APM057917-01" at bounding box center [571, 461] width 88 height 16
click at [1522, 192] on icon "circleInformation" at bounding box center [1522, 193] width 12 height 12
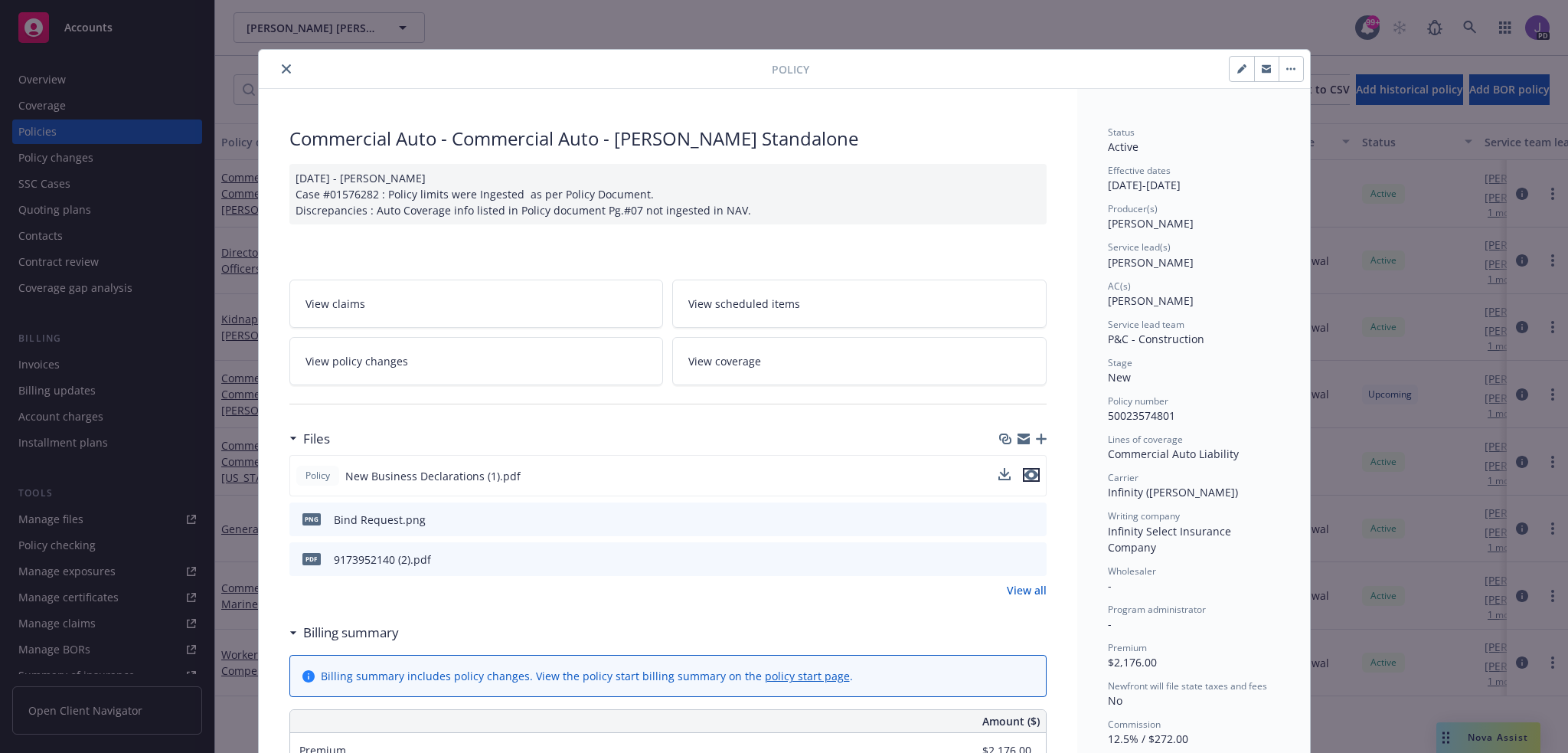
click at [1025, 474] on icon "preview file" at bounding box center [1031, 474] width 14 height 11
drag, startPoint x: 279, startPoint y: 67, endPoint x: 338, endPoint y: 144, distance: 97.0
click at [282, 67] on icon "close" at bounding box center [286, 68] width 9 height 9
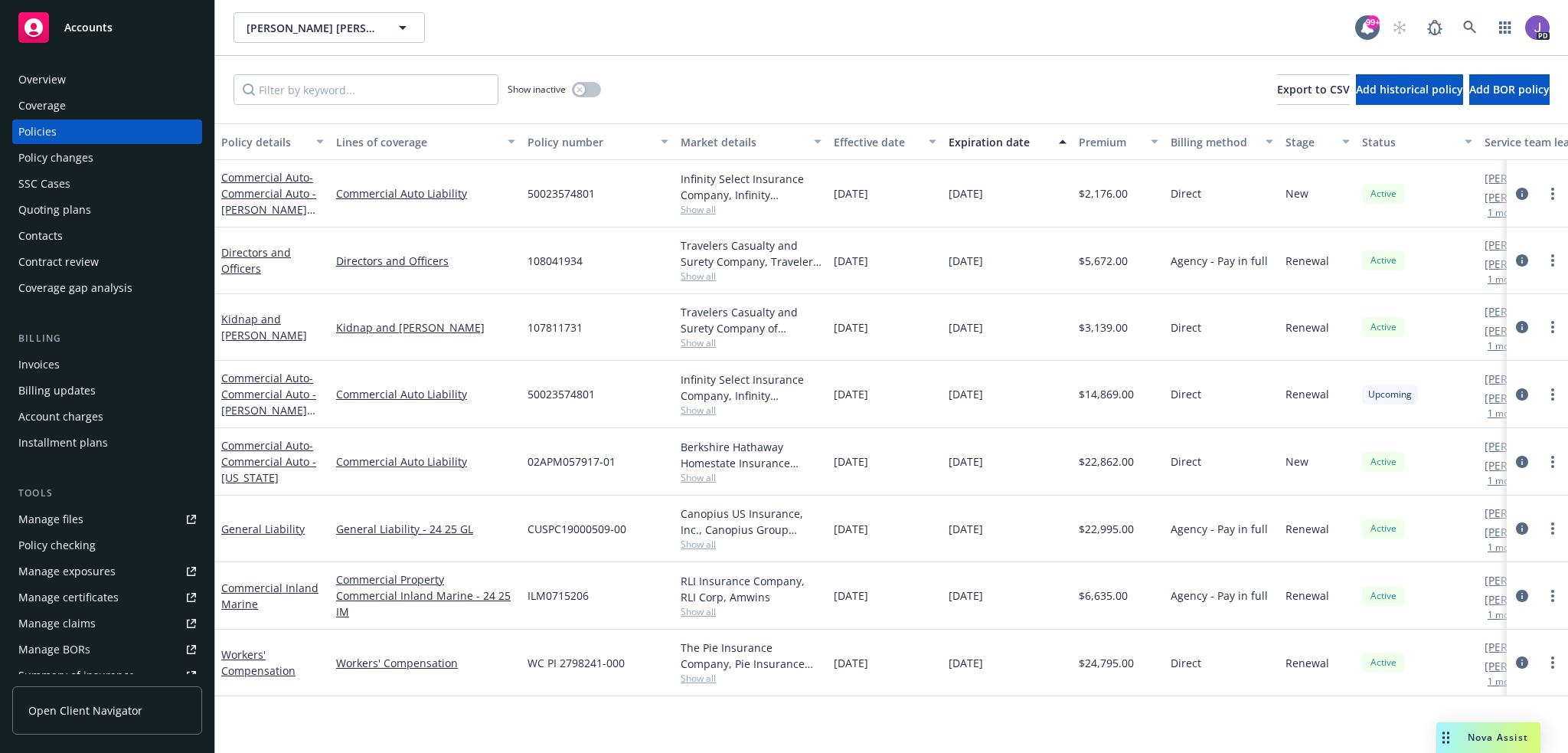
click at [570, 462] on span "02APM057917-01" at bounding box center [571, 461] width 88 height 16
copy span "02APM057917"
click at [561, 460] on span "02APM057917-01" at bounding box center [571, 461] width 88 height 16
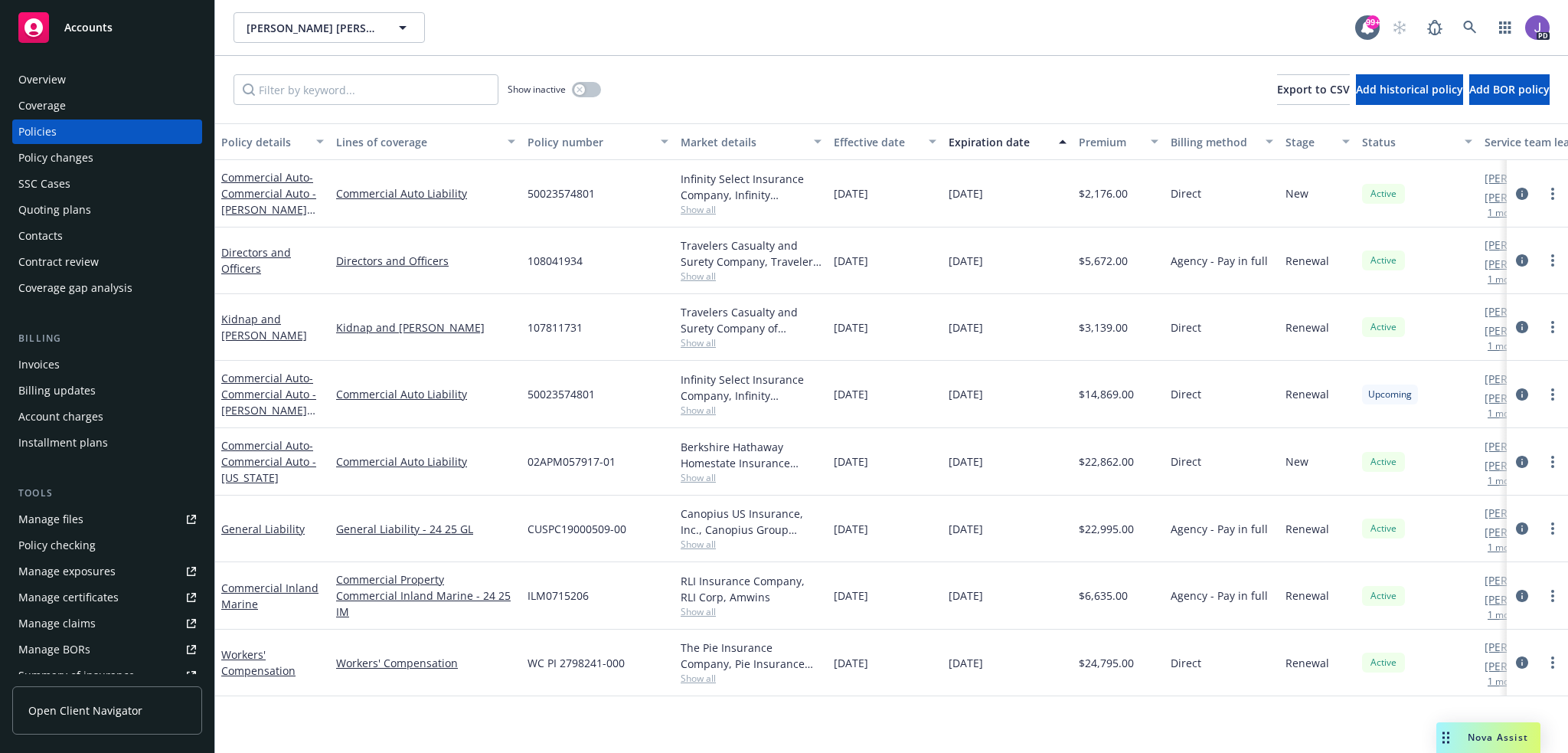
click at [114, 79] on div "Overview" at bounding box center [108, 79] width 178 height 25
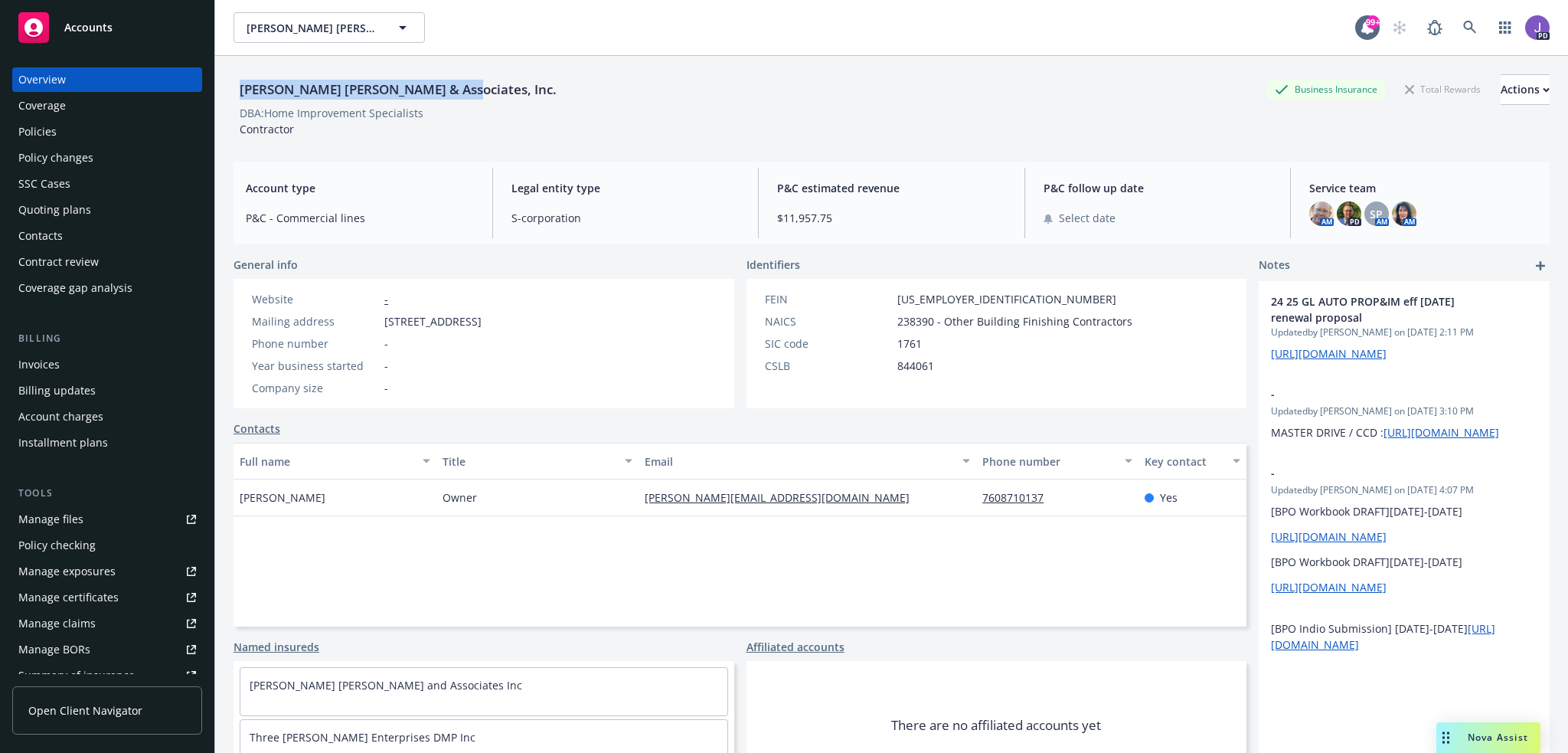
drag, startPoint x: 442, startPoint y: 93, endPoint x: 240, endPoint y: 93, distance: 202.0
click at [240, 93] on div "[PERSON_NAME] [PERSON_NAME] & Associates, Inc." at bounding box center [397, 89] width 329 height 20
copy div "[PERSON_NAME] [PERSON_NAME] & Associates, Inc."
drag, startPoint x: 591, startPoint y: 317, endPoint x: 386, endPoint y: 327, distance: 205.2
click at [386, 327] on div "Mailing address [STREET_ADDRESS]" at bounding box center [367, 321] width 242 height 16
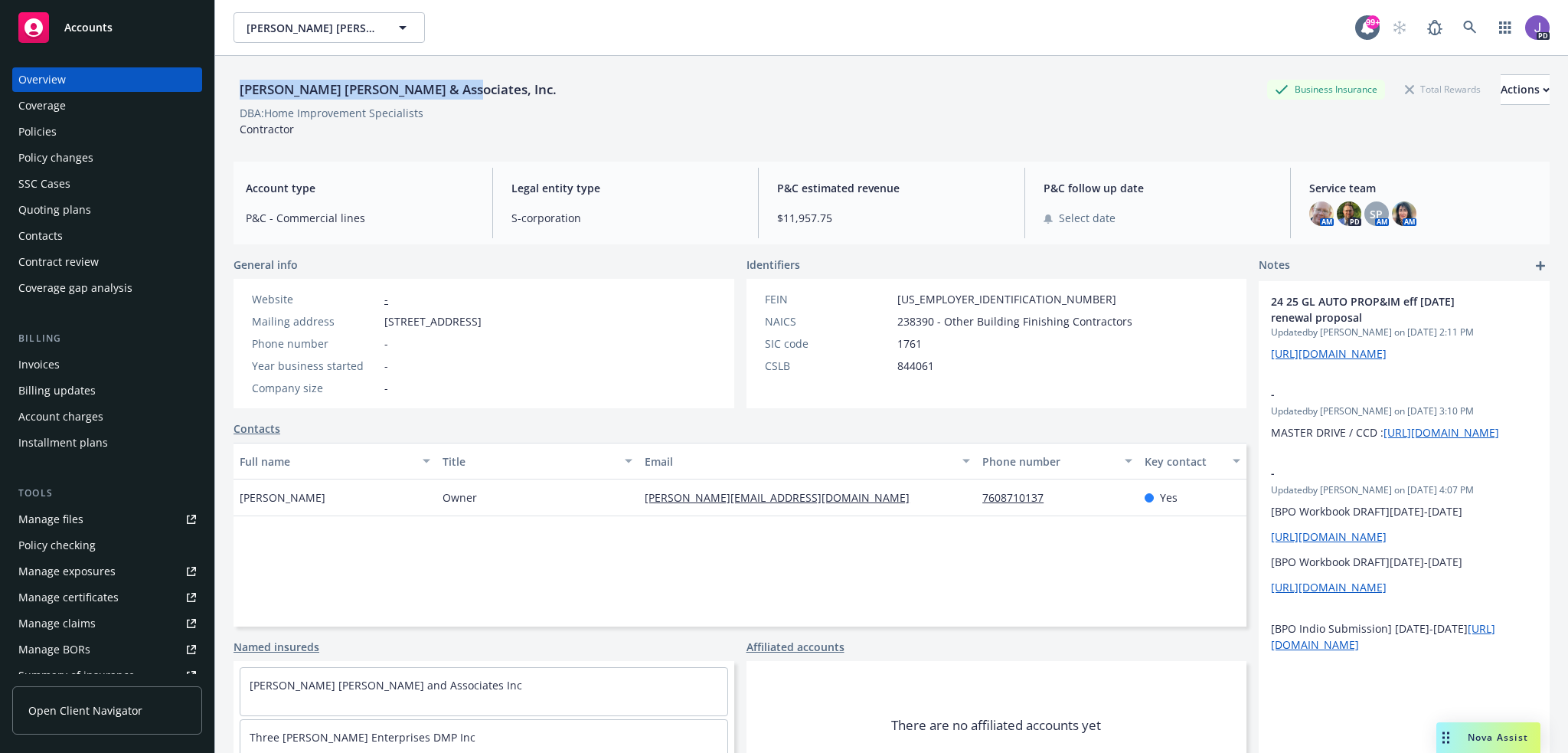
copy span "[STREET_ADDRESS]"
click at [93, 124] on div "Policies" at bounding box center [108, 132] width 178 height 25
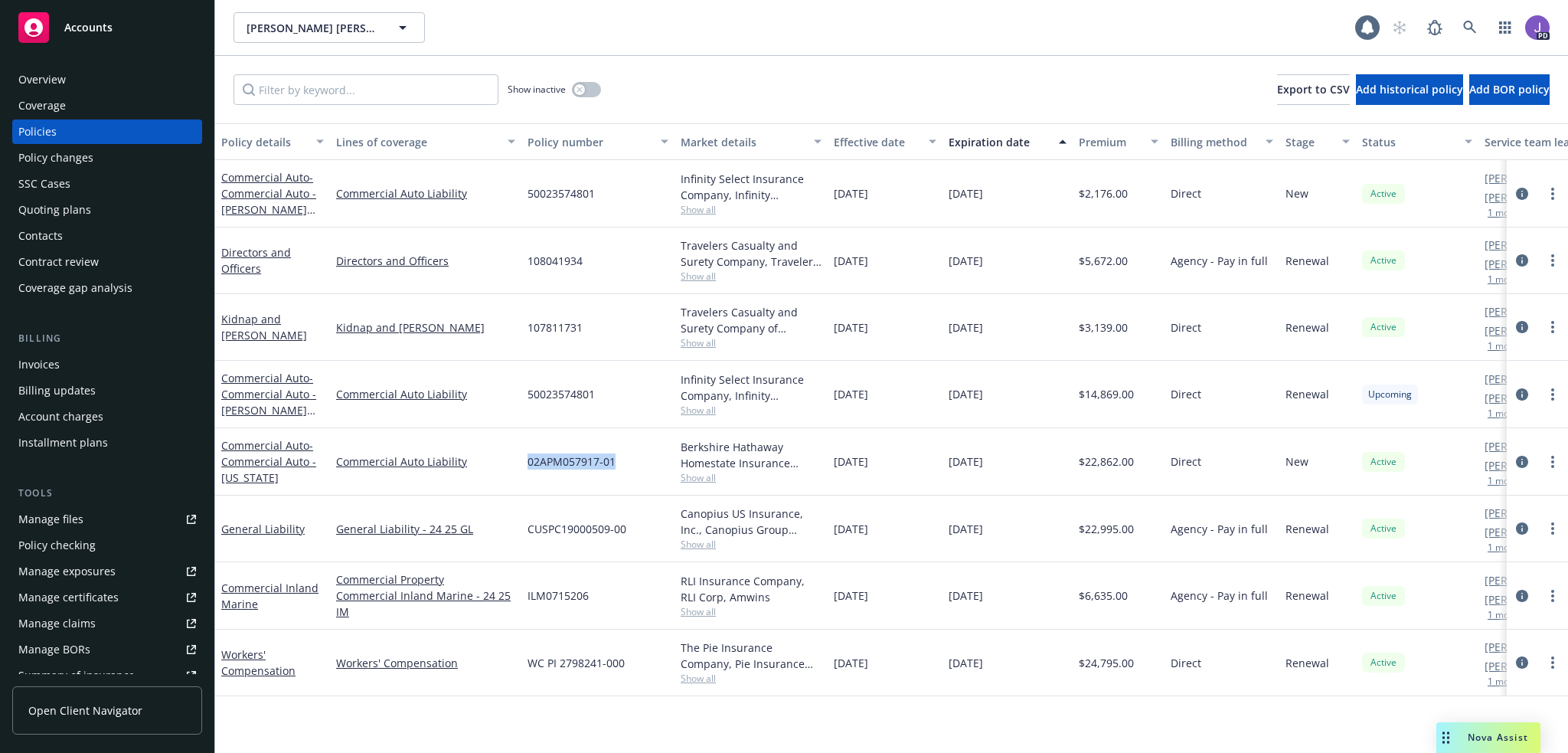
drag, startPoint x: 625, startPoint y: 456, endPoint x: 483, endPoint y: 450, distance: 142.1
click at [483, 450] on div "Commercial Auto - Commercial Auto - [US_STATE] Commercial Auto Liability 02APM0…" at bounding box center [954, 462] width 1477 height 68
copy div "02APM057917-01"
click at [1464, 21] on icon at bounding box center [1470, 27] width 14 height 14
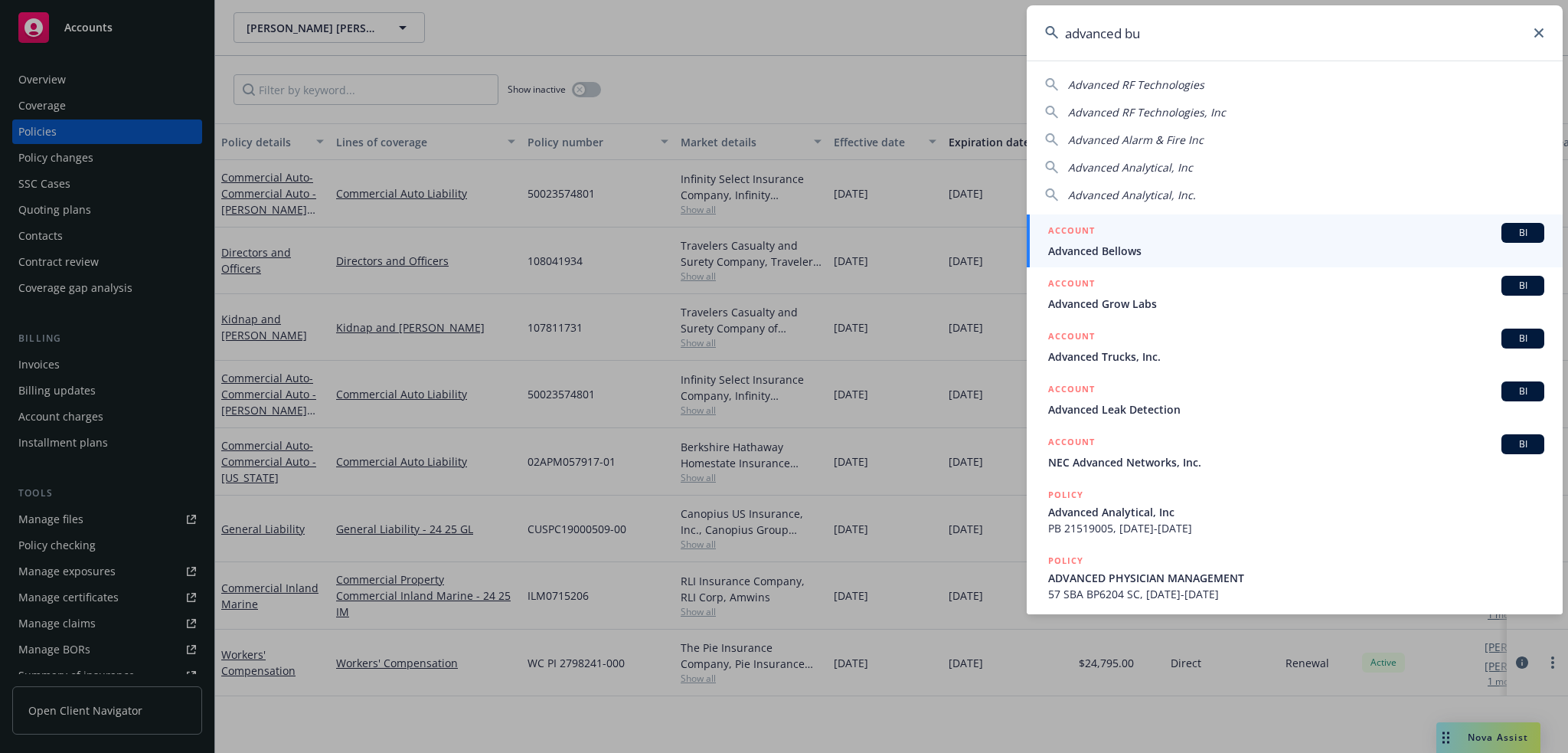
type input "advanced bus"
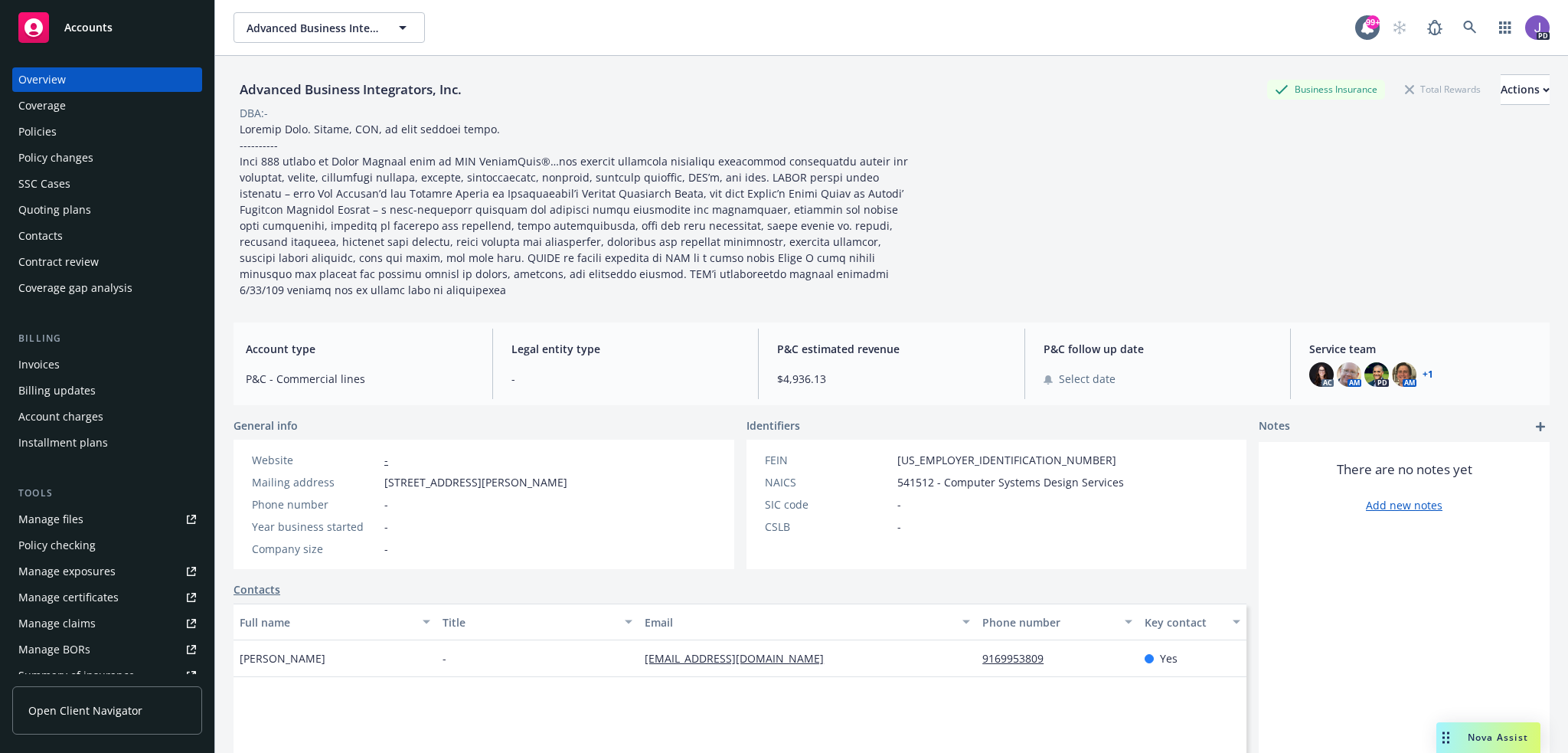
drag, startPoint x: 79, startPoint y: 129, endPoint x: 98, endPoint y: 138, distance: 21.0
click at [79, 129] on div "Policies" at bounding box center [108, 132] width 178 height 25
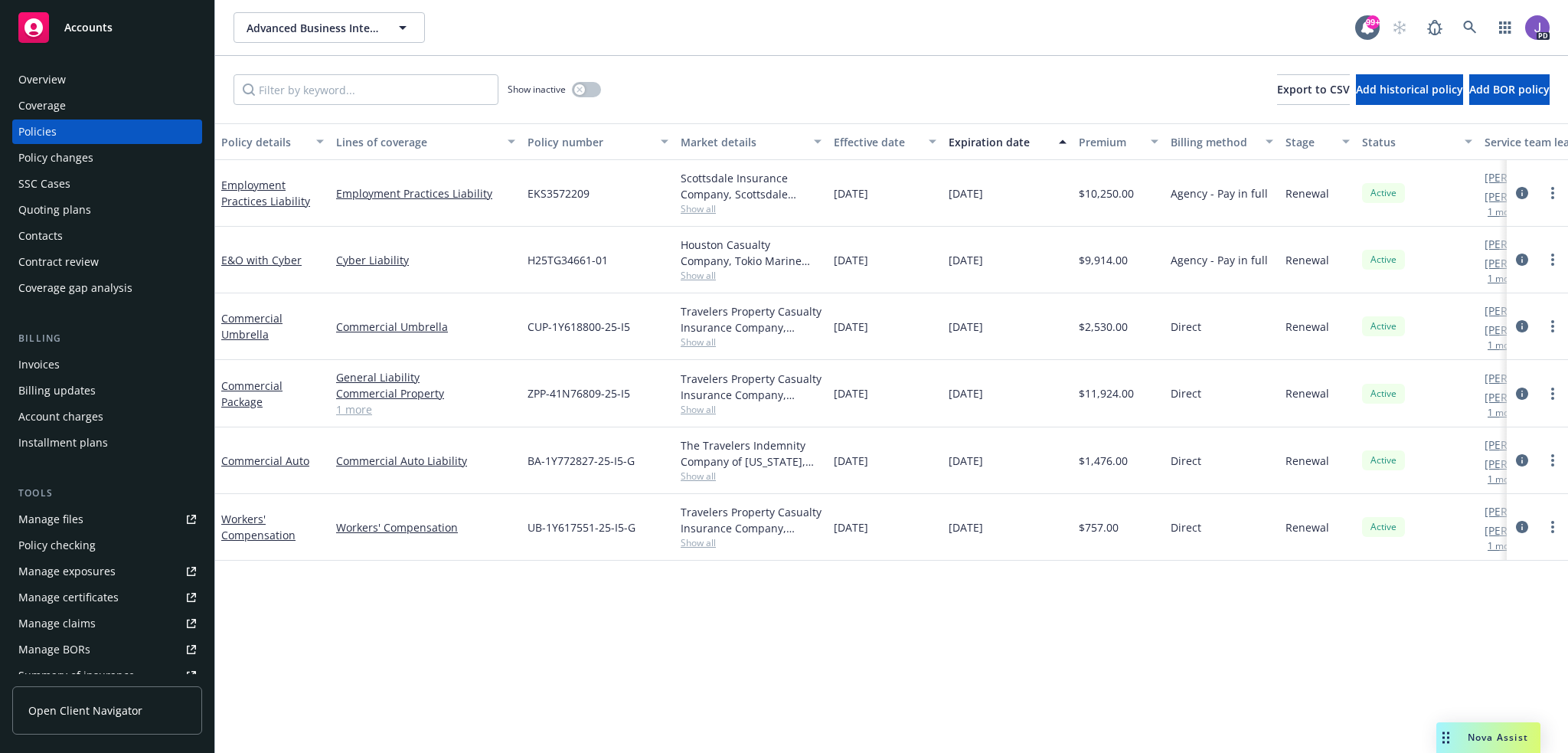
click at [725, 103] on div "Show inactive Export to CSV Add historical policy Add BOR policy" at bounding box center [891, 89] width 1353 height 68
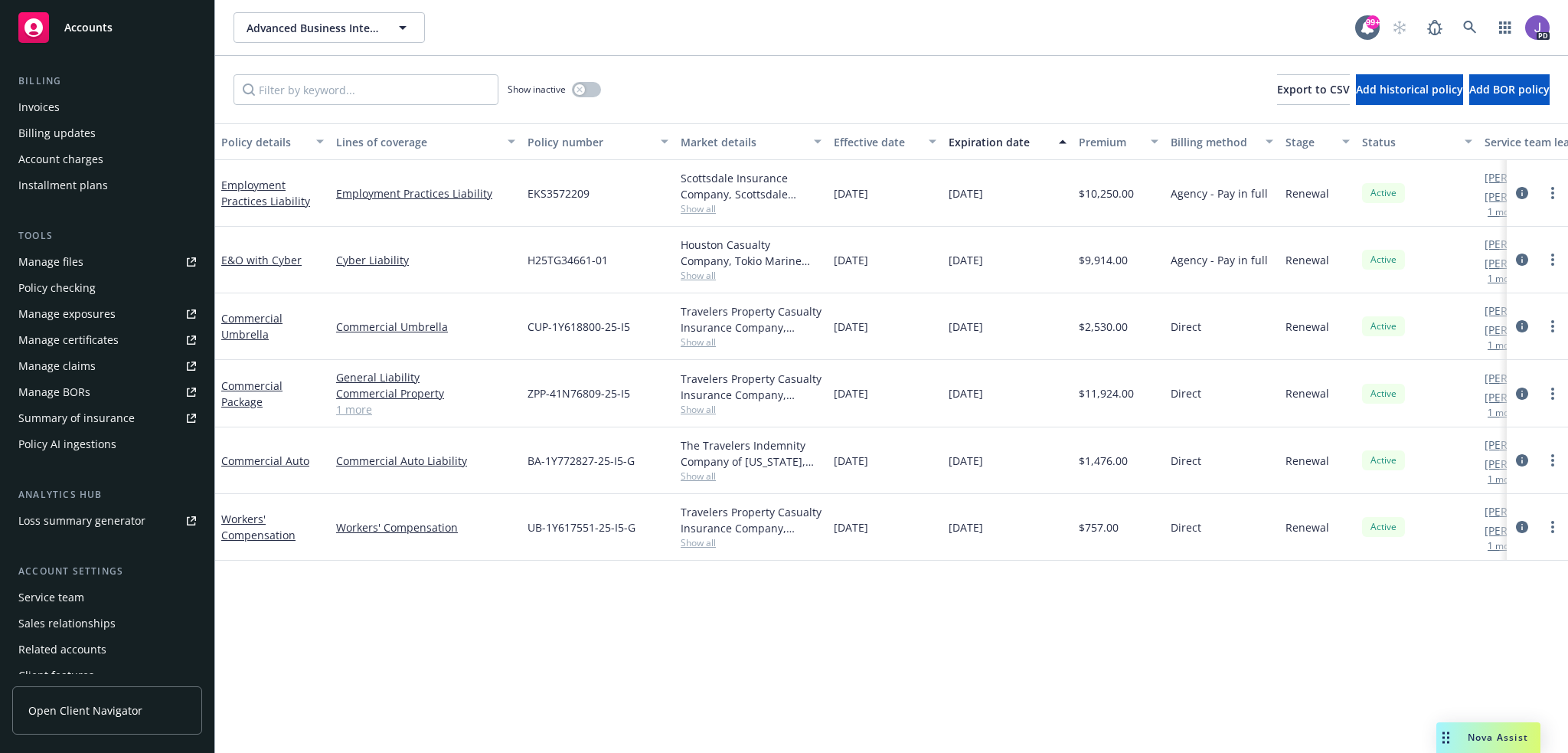
scroll to position [297, 0]
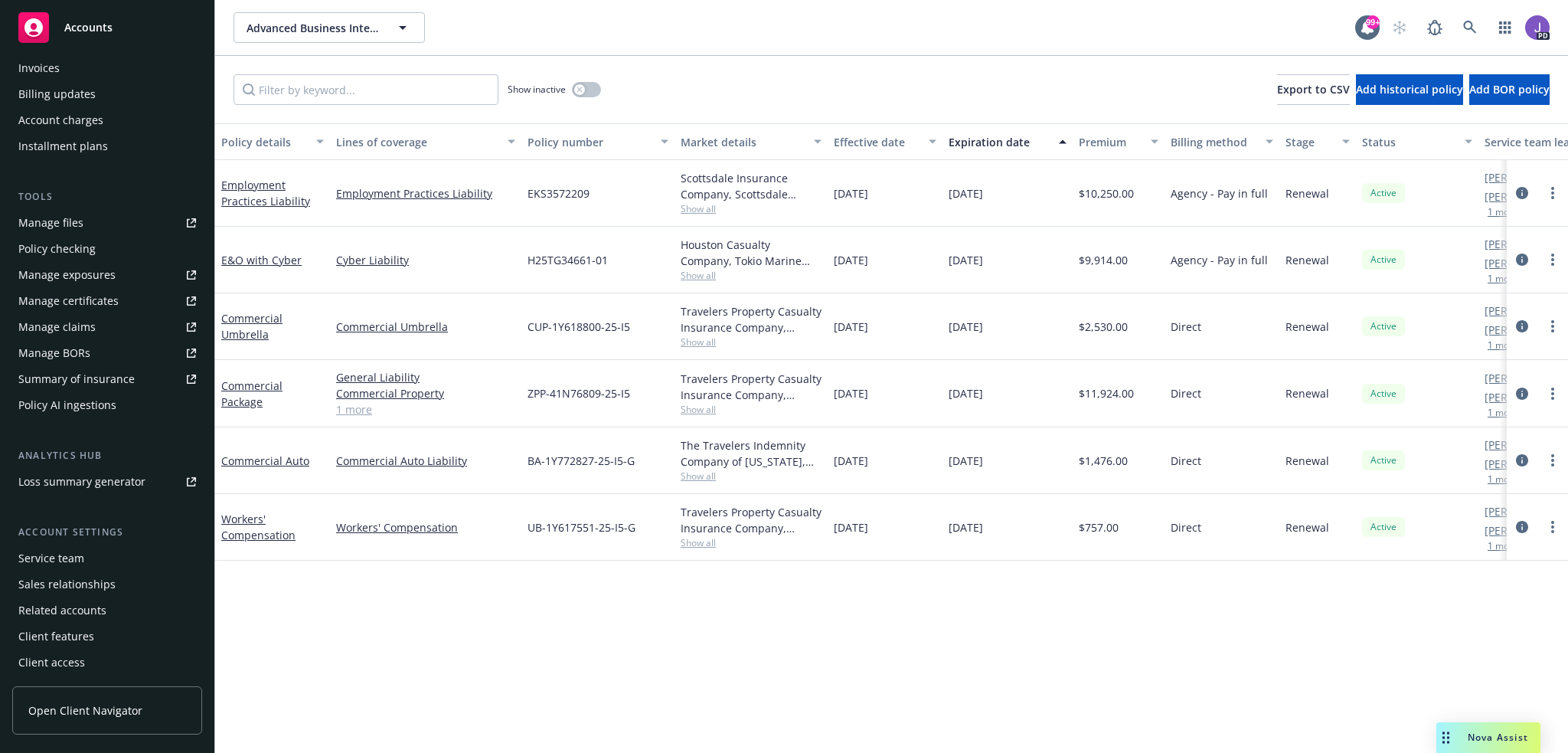
click at [73, 562] on div "Service team" at bounding box center [51, 558] width 66 height 25
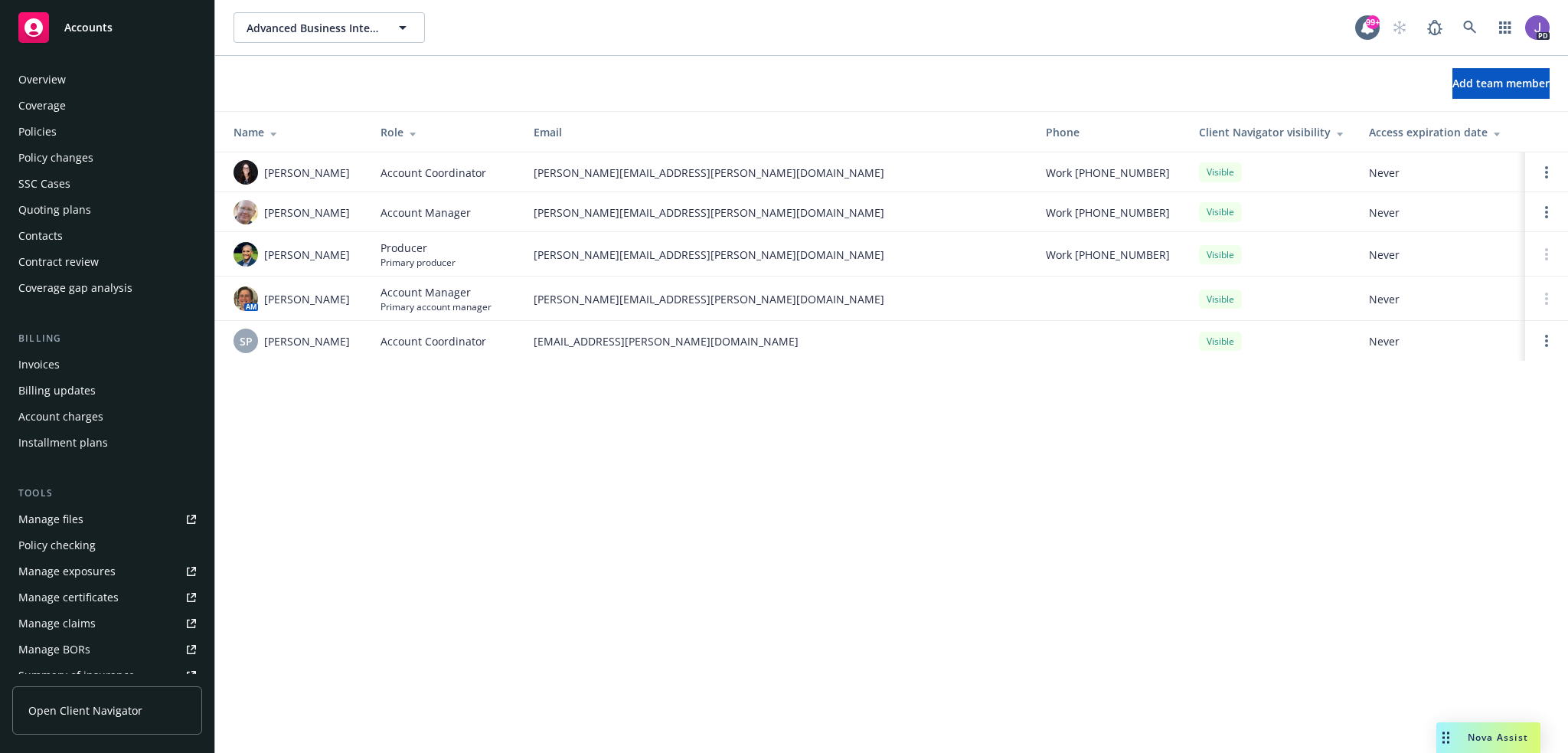
click at [77, 121] on div "Policies" at bounding box center [108, 132] width 178 height 25
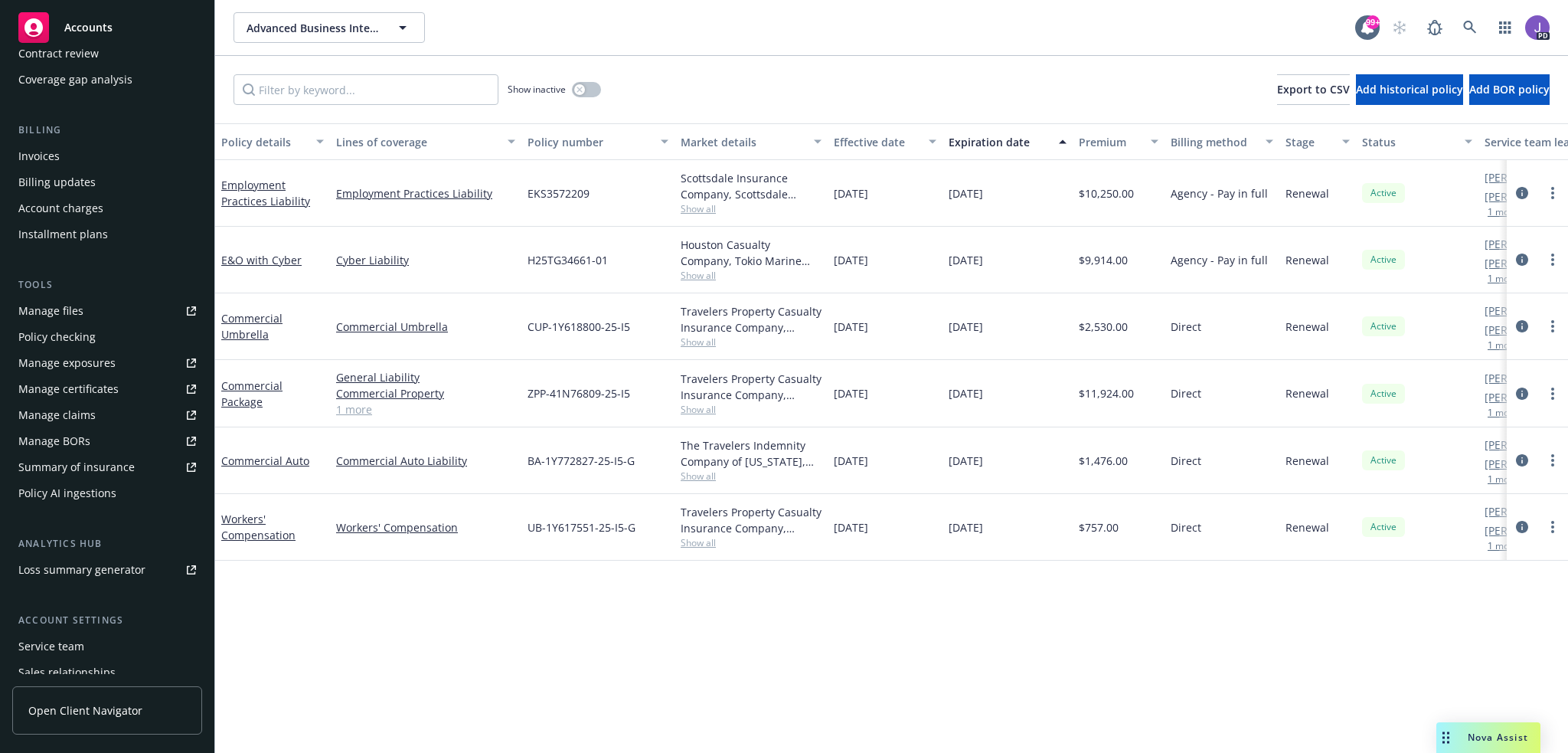
scroll to position [297, 0]
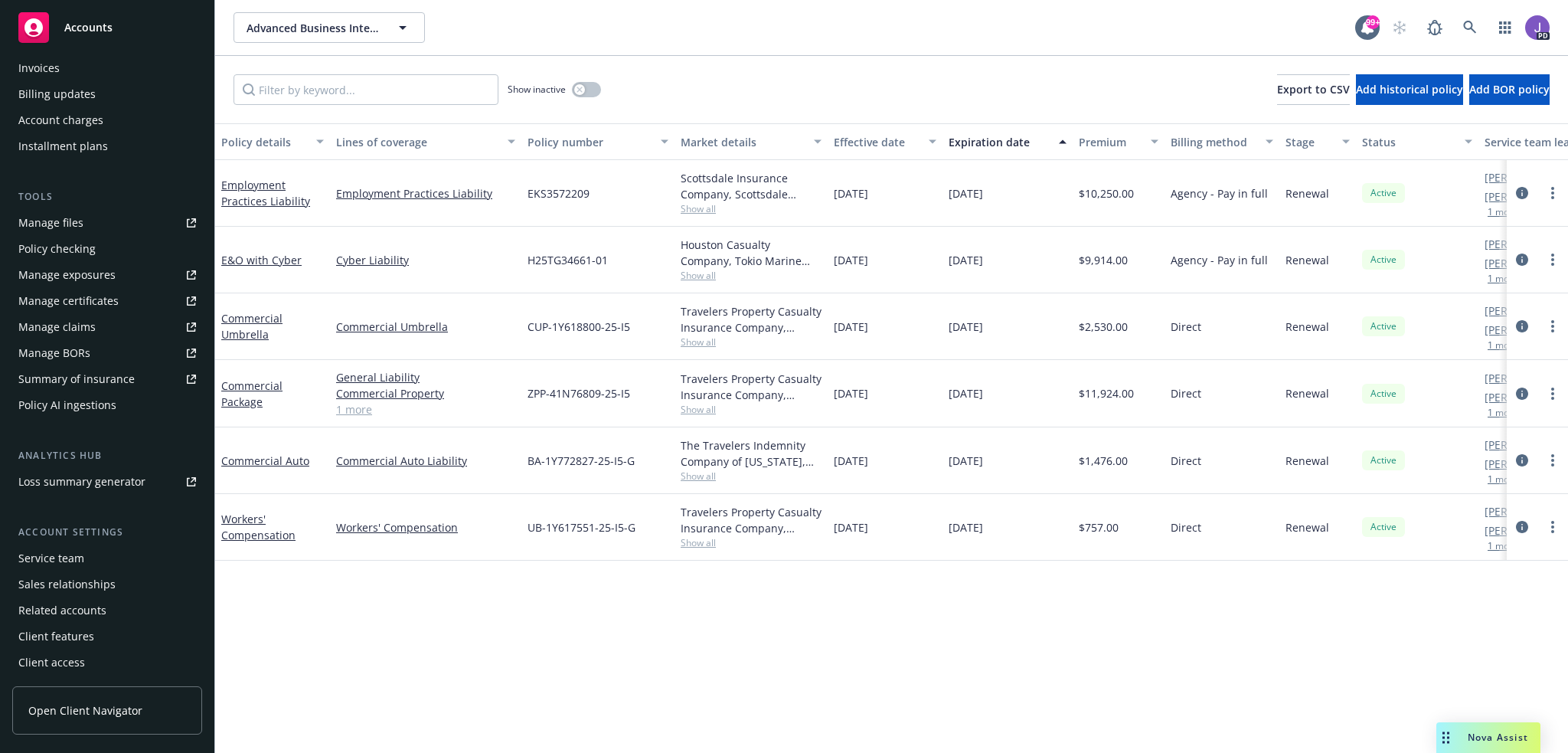
drag, startPoint x: 426, startPoint y: 662, endPoint x: 377, endPoint y: 655, distance: 49.5
click at [426, 662] on div "Policy details Lines of coverage Policy number Market details Effective date Ex…" at bounding box center [891, 438] width 1353 height 629
click at [79, 555] on div "Service team" at bounding box center [51, 558] width 66 height 25
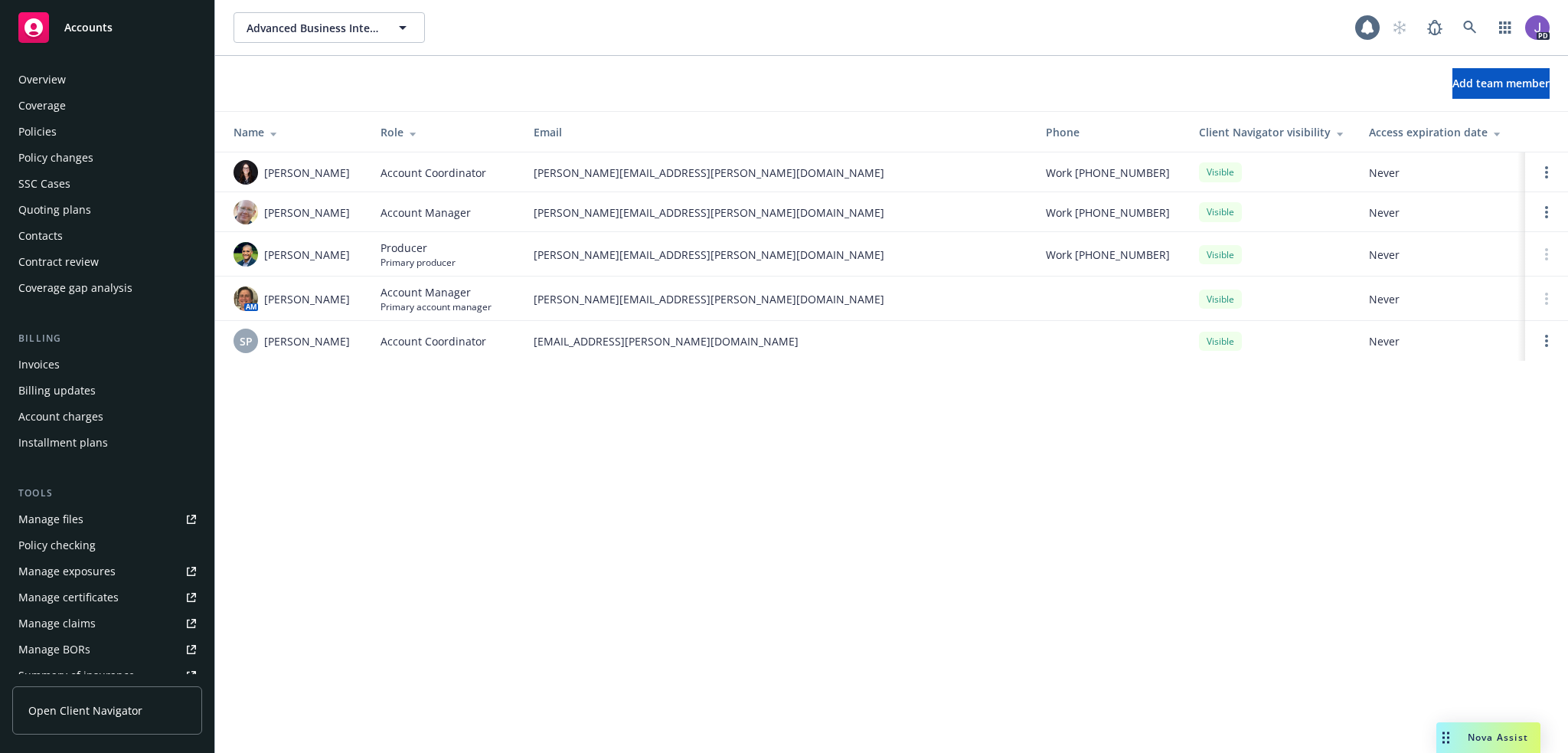
scroll to position [297, 0]
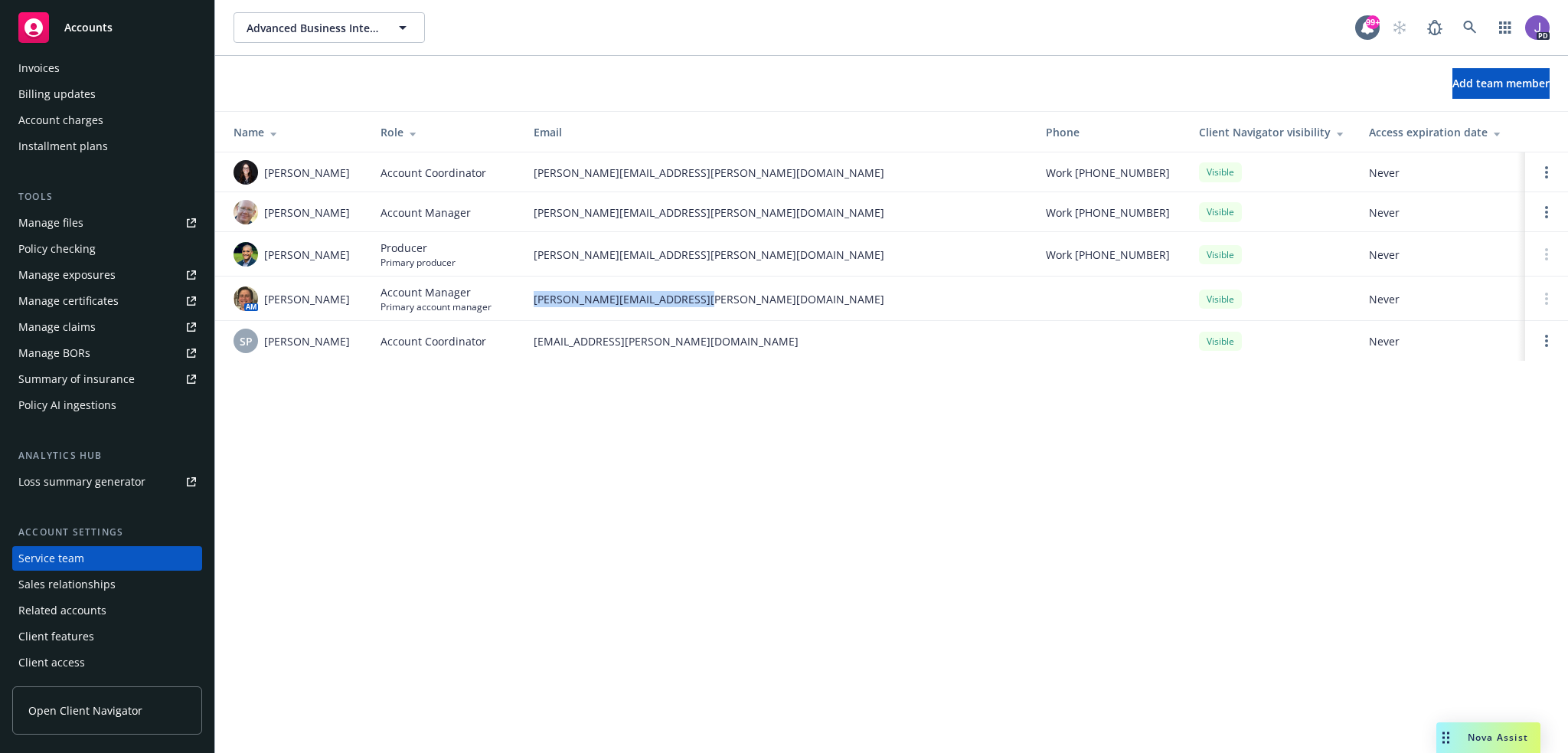
drag, startPoint x: 716, startPoint y: 309, endPoint x: 533, endPoint y: 307, distance: 183.0
click at [533, 307] on td "[PERSON_NAME][EMAIL_ADDRESS][PERSON_NAME][DOMAIN_NAME]" at bounding box center [777, 298] width 512 height 44
click at [725, 307] on td "[PERSON_NAME][EMAIL_ADDRESS][PERSON_NAME][DOMAIN_NAME]" at bounding box center [777, 298] width 512 height 44
drag, startPoint x: 719, startPoint y: 297, endPoint x: 530, endPoint y: 308, distance: 189.3
click at [530, 308] on td "[PERSON_NAME][EMAIL_ADDRESS][PERSON_NAME][DOMAIN_NAME]" at bounding box center [777, 298] width 512 height 44
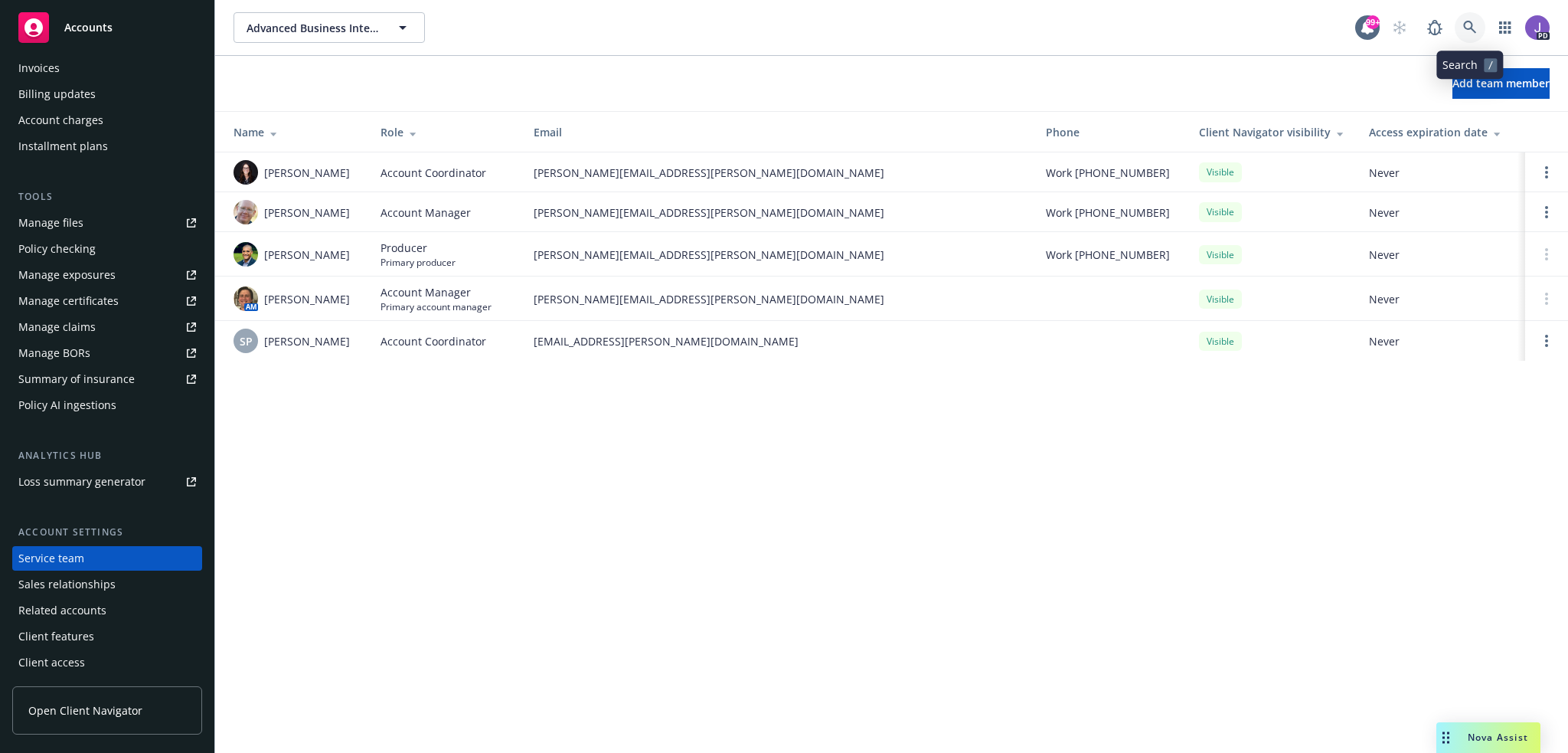
click at [1464, 26] on icon at bounding box center [1469, 26] width 13 height 13
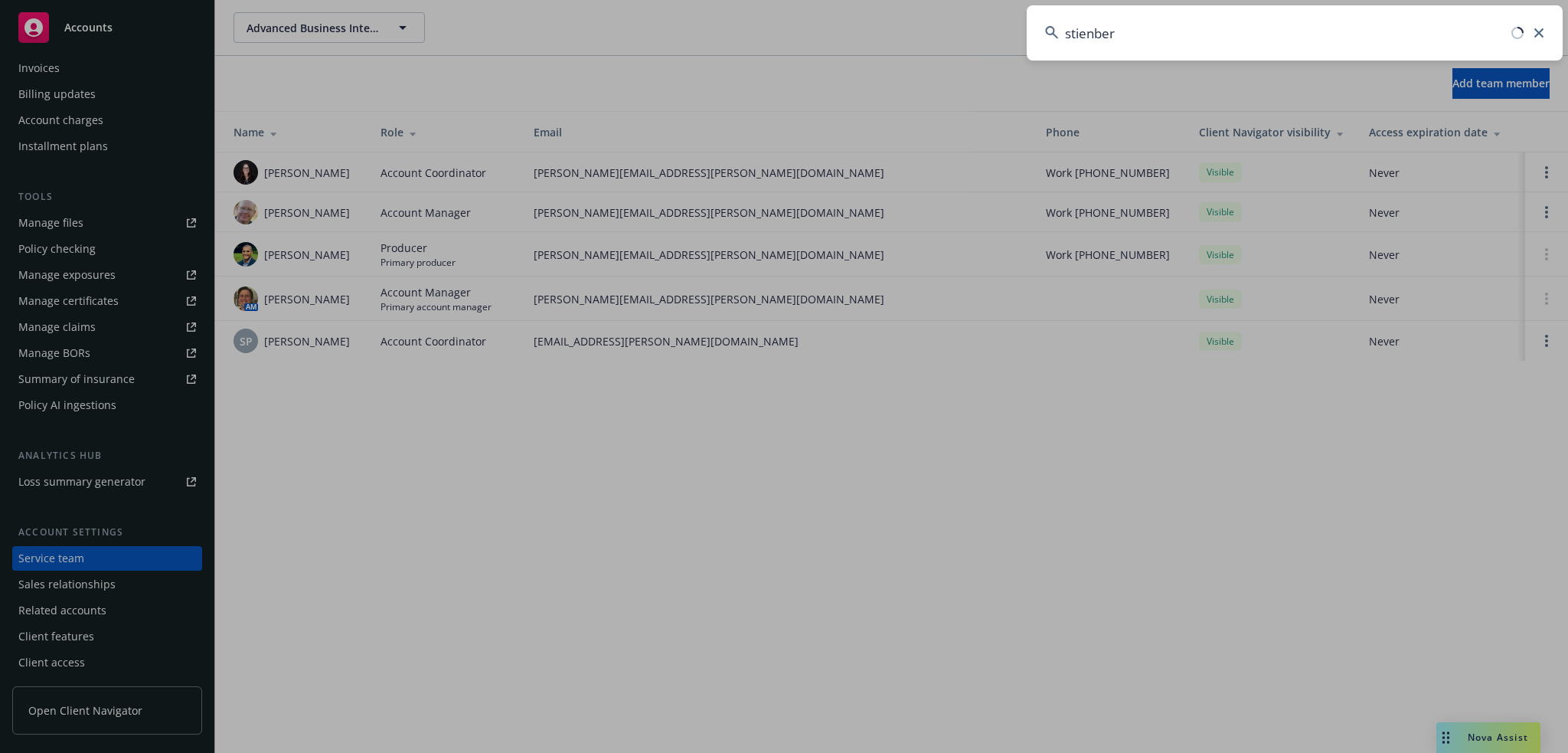
type input "[PERSON_NAME]"
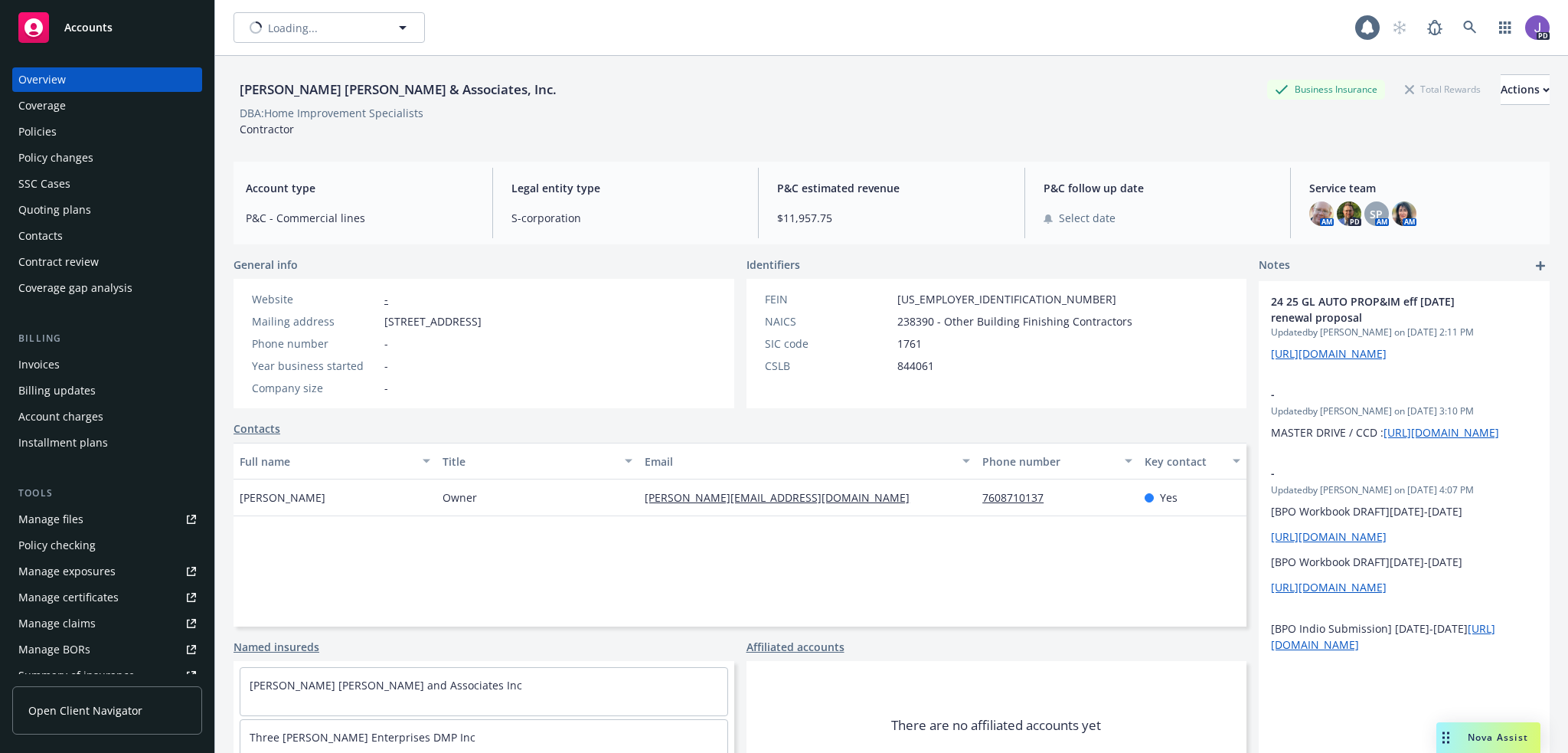
click at [76, 136] on div "Policies" at bounding box center [108, 132] width 178 height 25
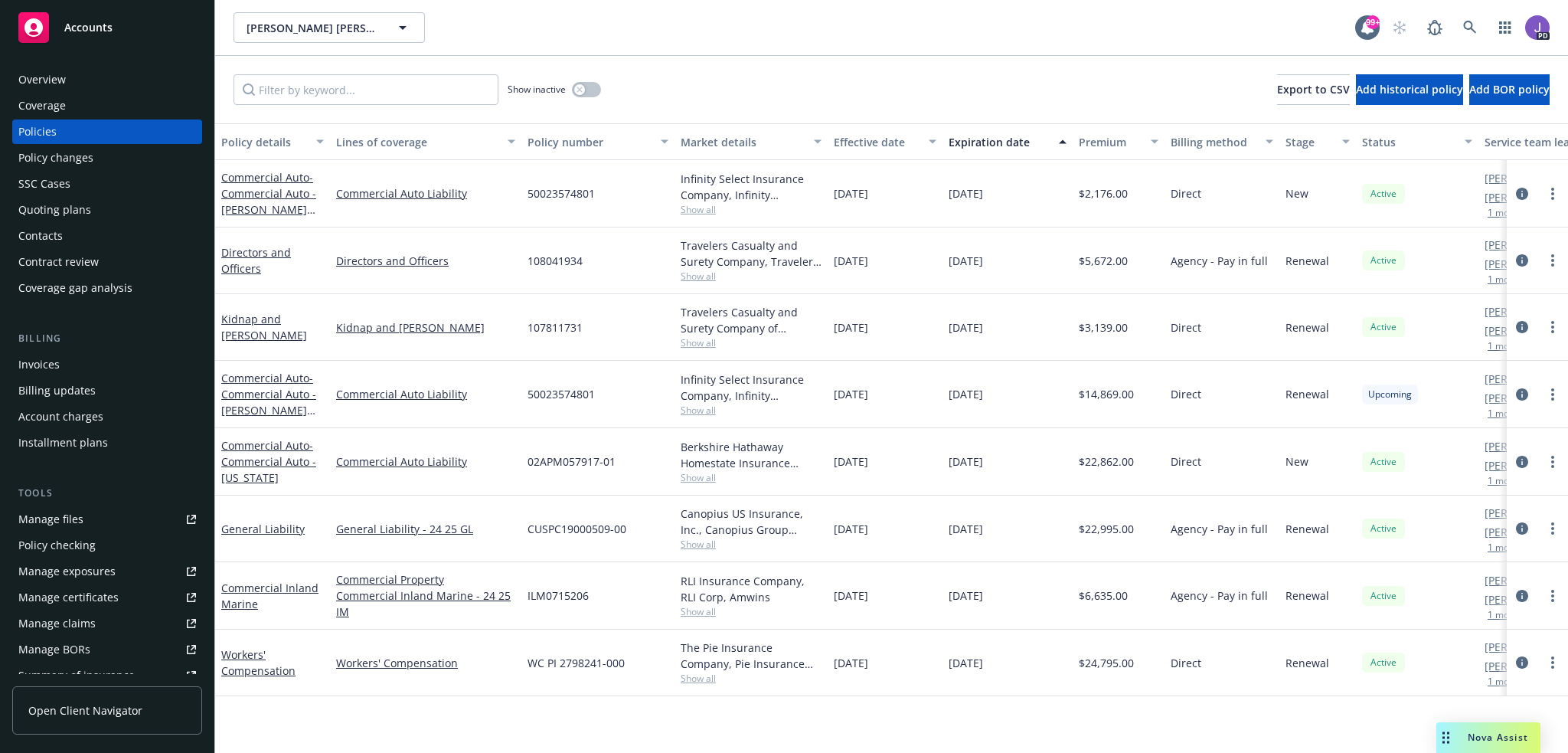
click at [570, 457] on span "02APM057917-01" at bounding box center [571, 461] width 88 height 16
